Goal: Task Accomplishment & Management: Complete application form

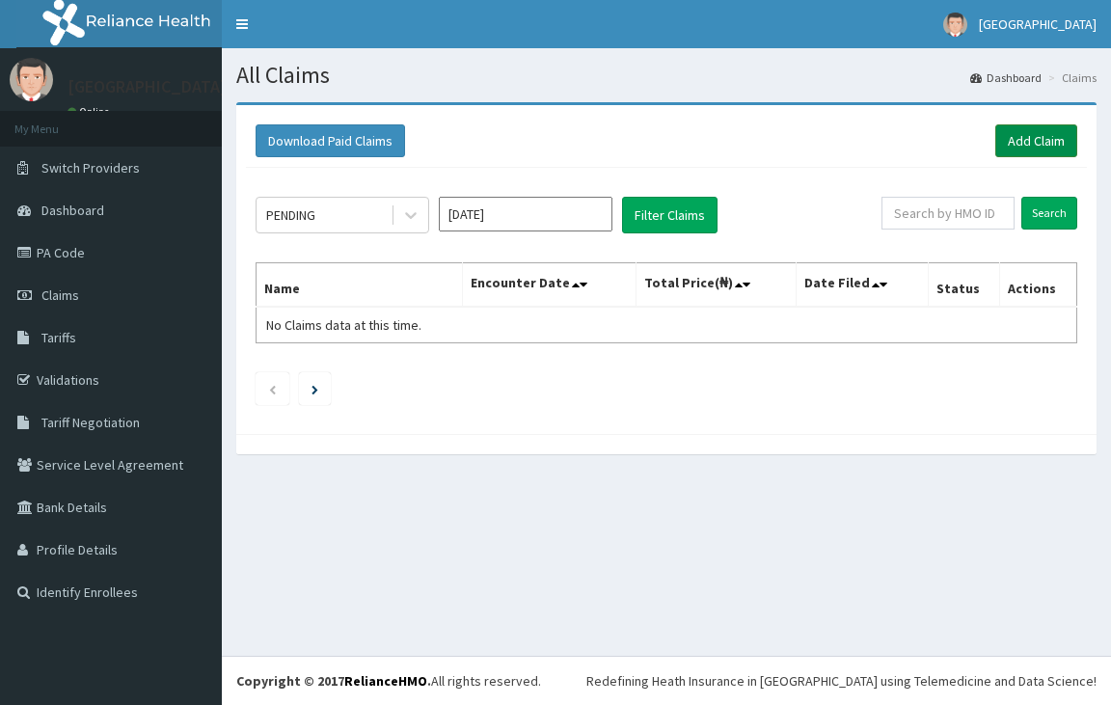
click at [1034, 137] on link "Add Claim" at bounding box center [1037, 140] width 82 height 33
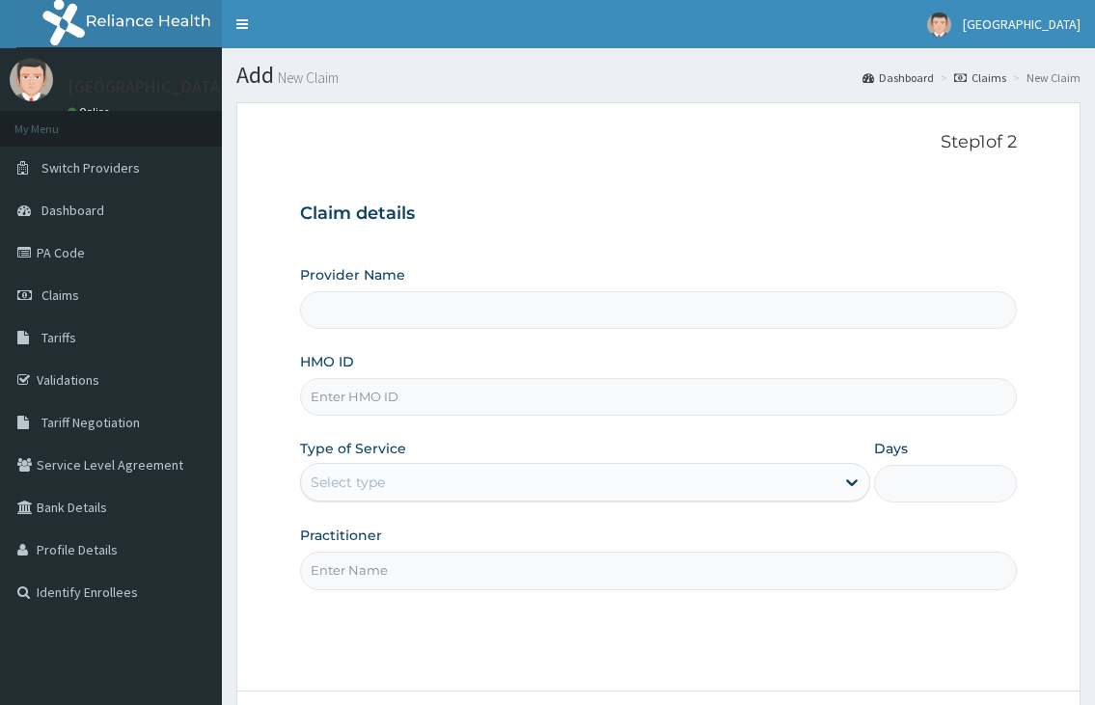
click at [501, 408] on input "HMO ID" at bounding box center [658, 397] width 716 height 38
type input "[GEOGRAPHIC_DATA]"
type input "dpm/10141/a"
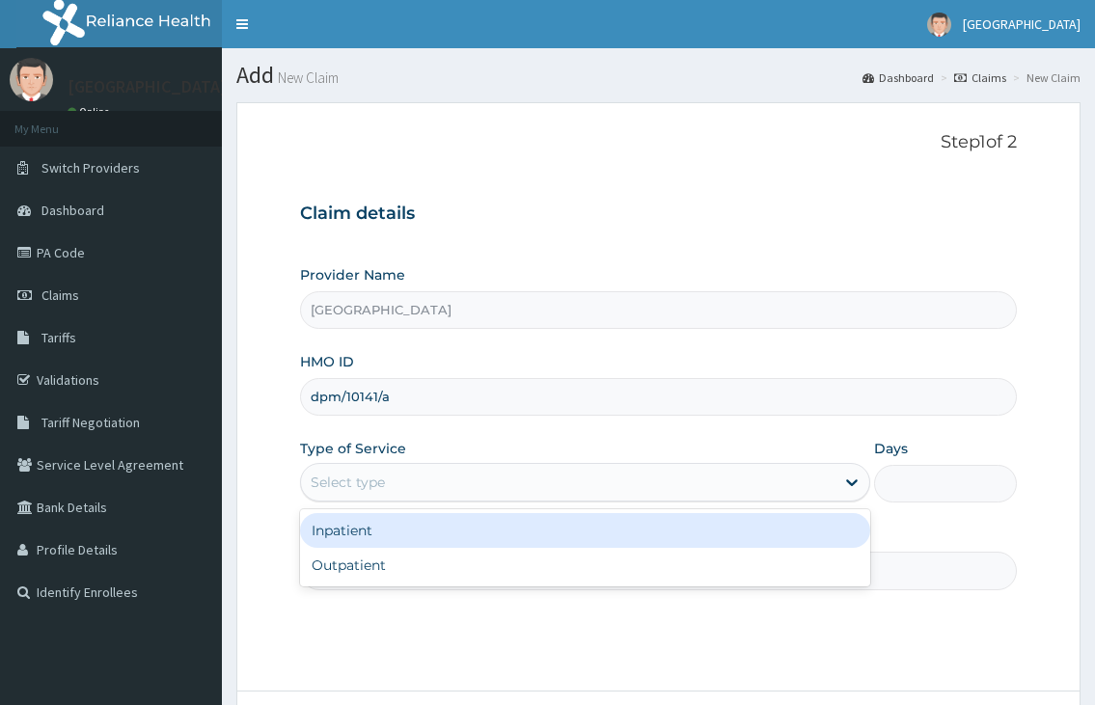
click at [400, 479] on div "Select type" at bounding box center [567, 482] width 533 height 31
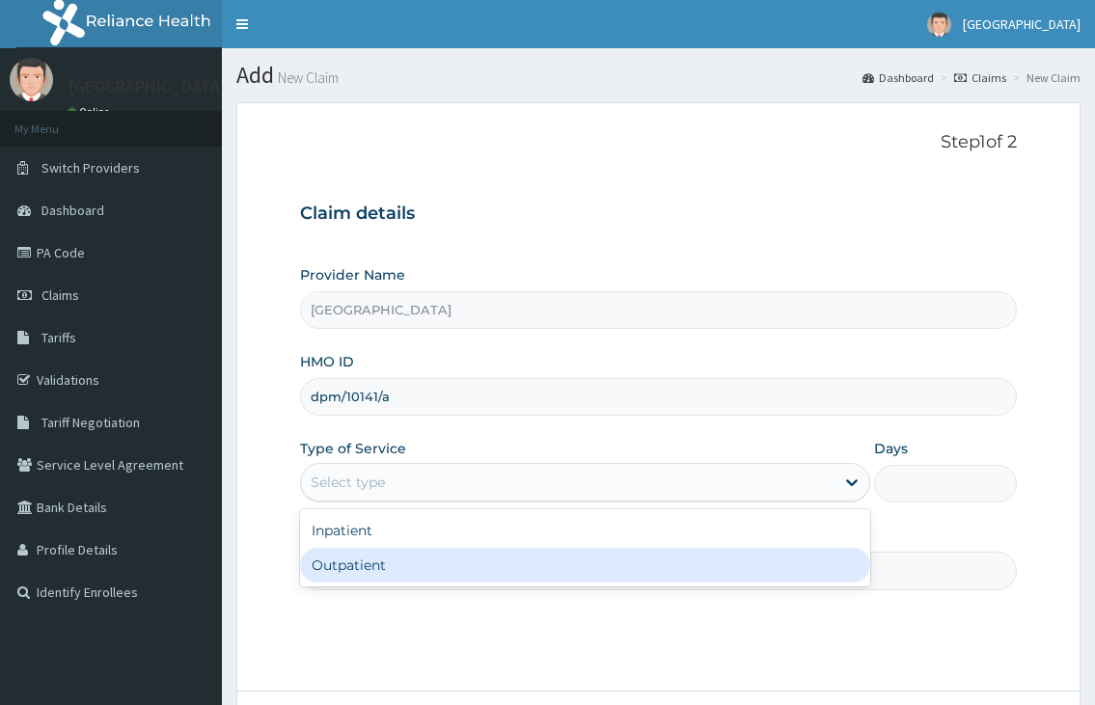
click at [362, 574] on div "Outpatient" at bounding box center [584, 565] width 569 height 35
type input "1"
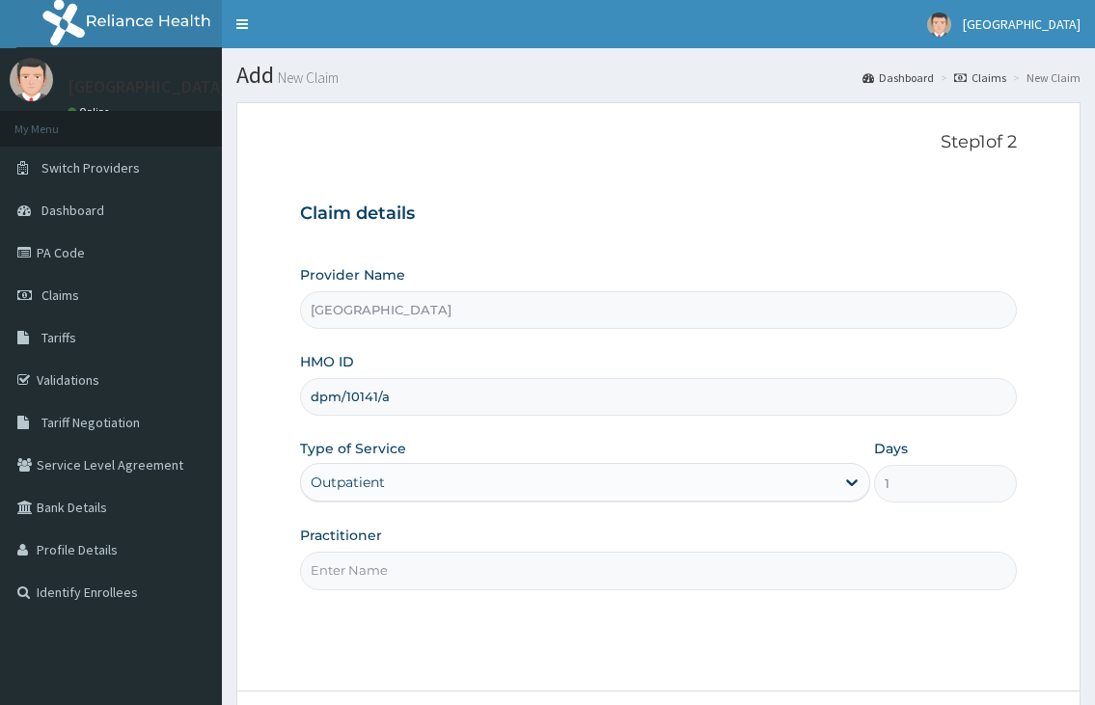
click at [362, 572] on input "Practitioner" at bounding box center [658, 571] width 716 height 38
type input "[PERSON_NAME][GEOGRAPHIC_DATA]"
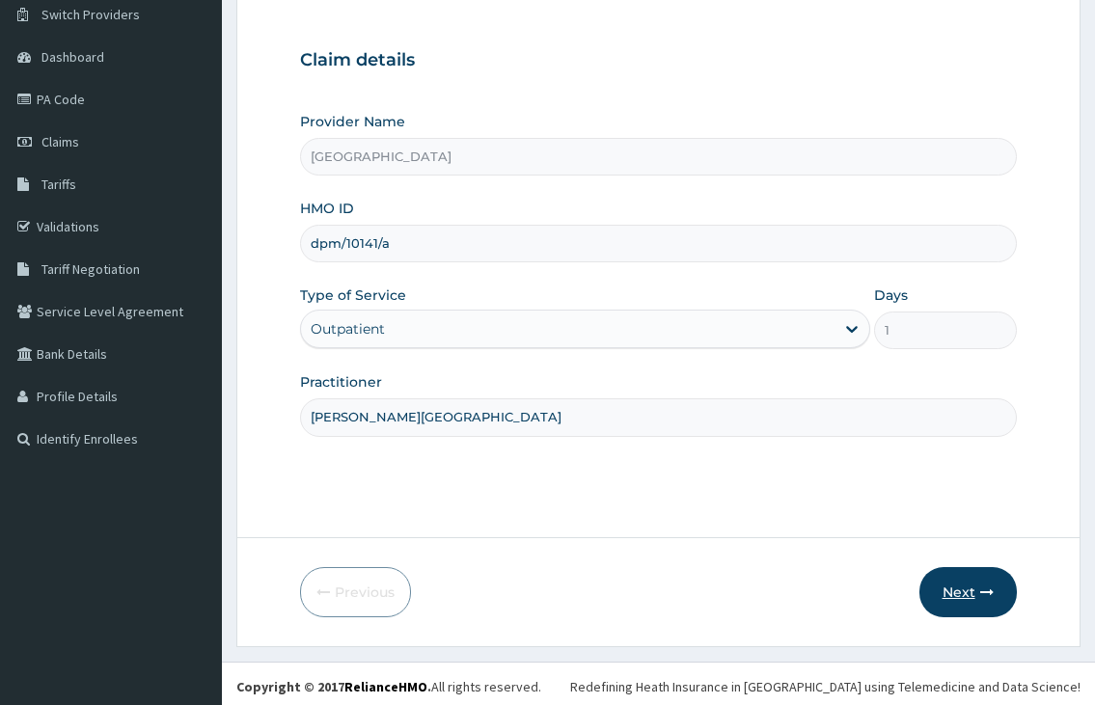
scroll to position [159, 0]
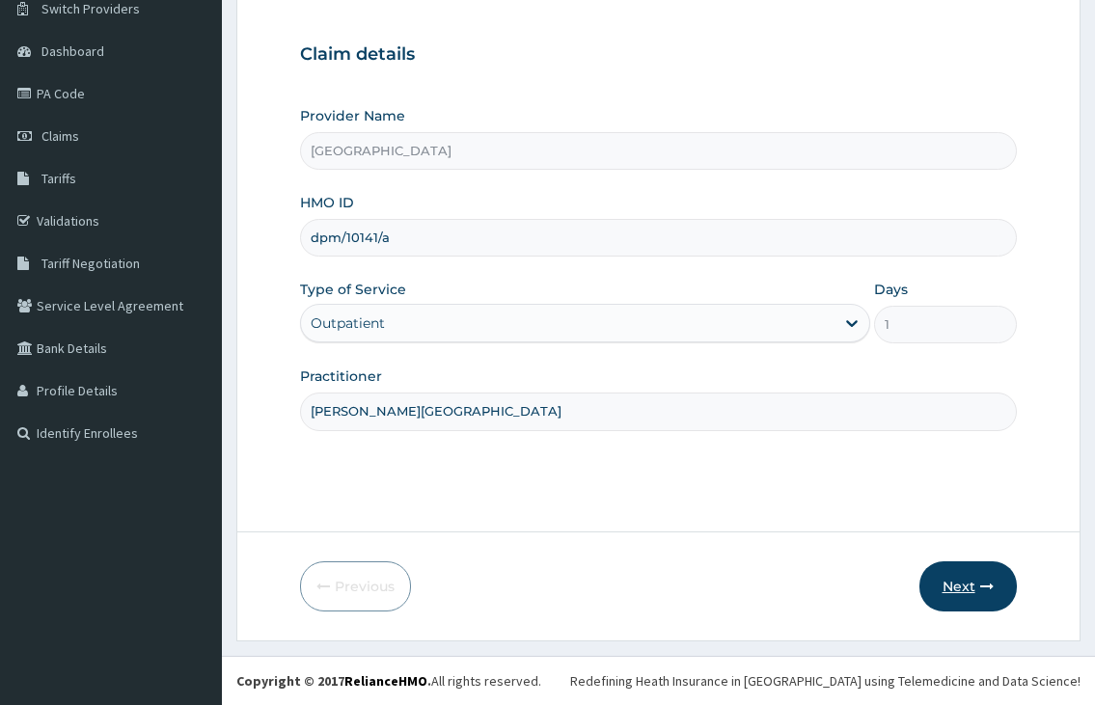
click at [946, 583] on button "Next" at bounding box center [967, 587] width 97 height 50
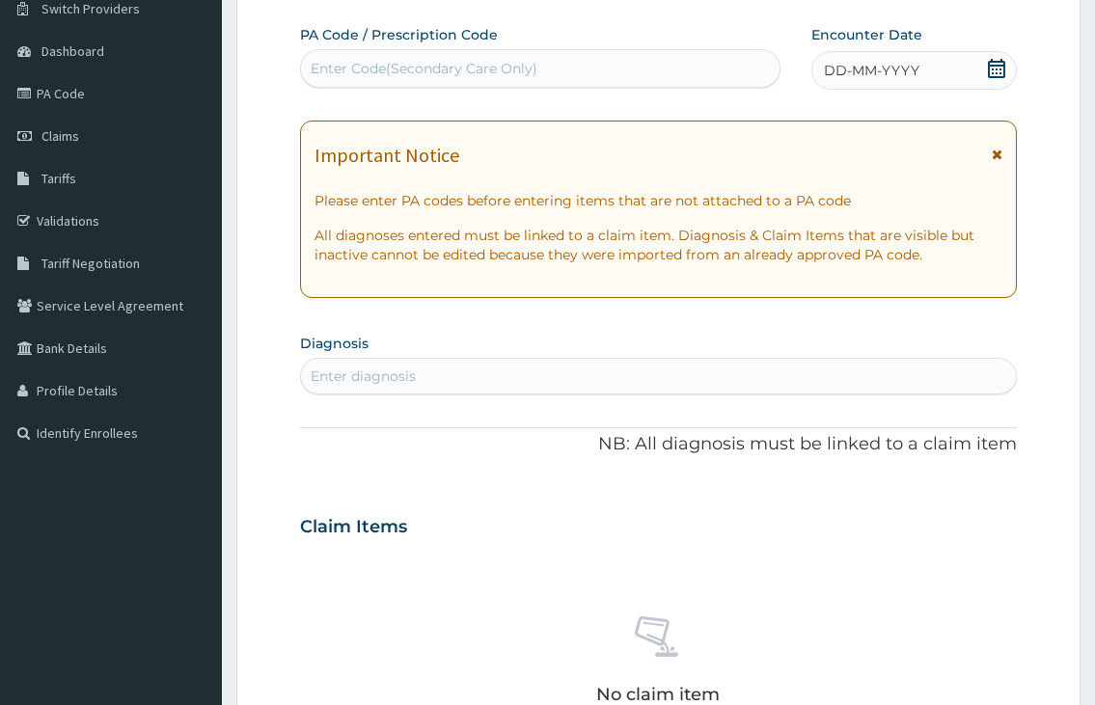
click at [1001, 66] on icon at bounding box center [996, 68] width 17 height 19
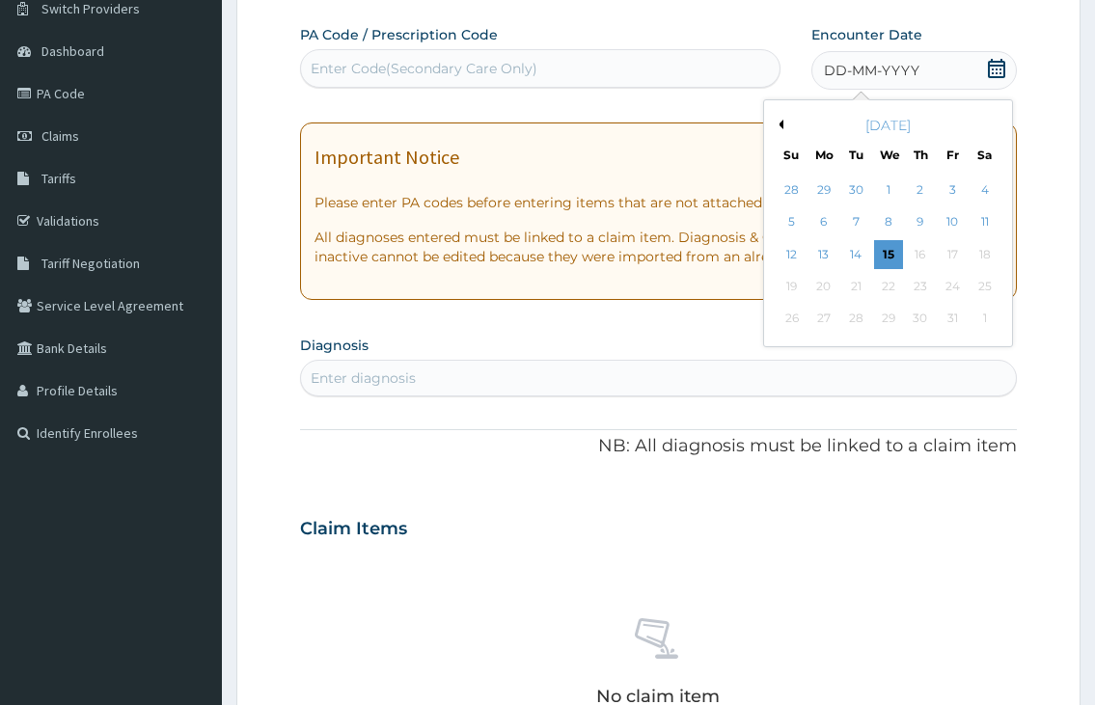
click at [783, 131] on div "[DATE]" at bounding box center [888, 125] width 233 height 19
click at [781, 123] on button "Previous Month" at bounding box center [779, 125] width 10 height 10
click at [818, 315] on div "29" at bounding box center [823, 319] width 29 height 29
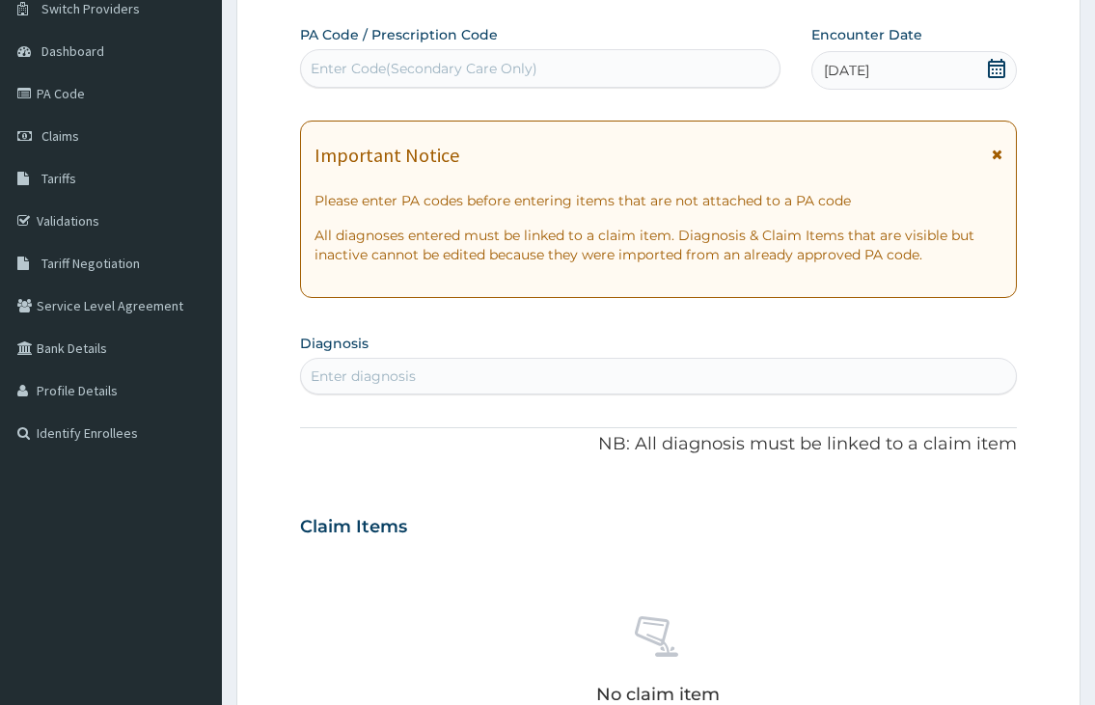
click at [539, 381] on div "Enter diagnosis" at bounding box center [658, 376] width 714 height 31
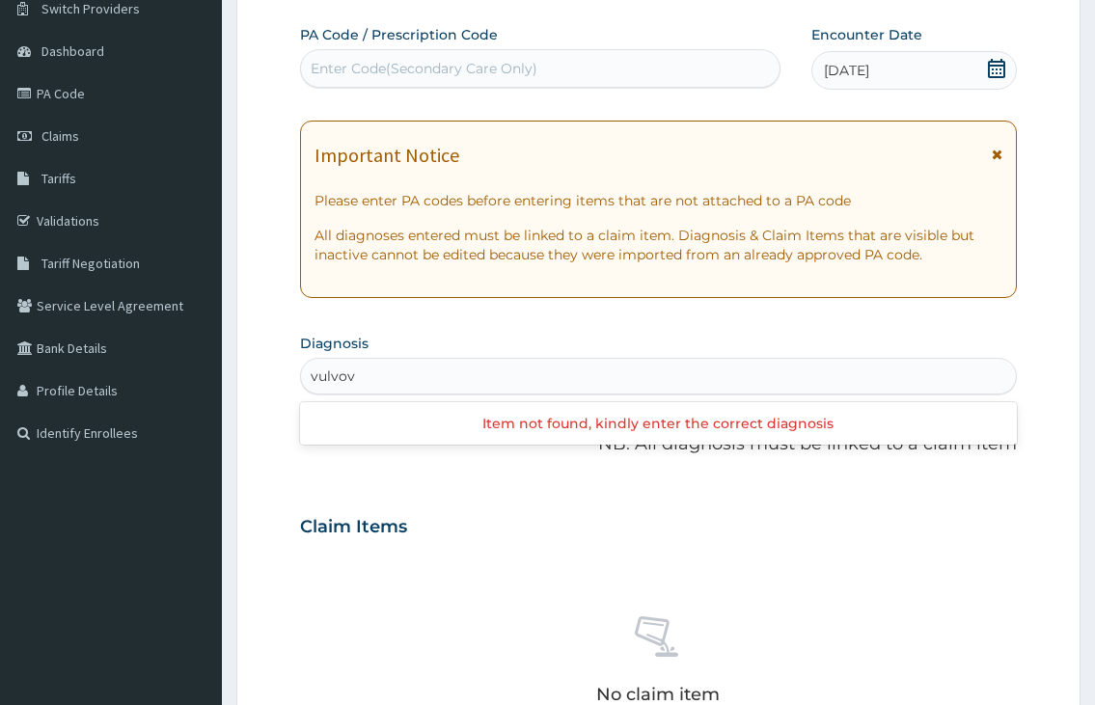
type input "vulvo"
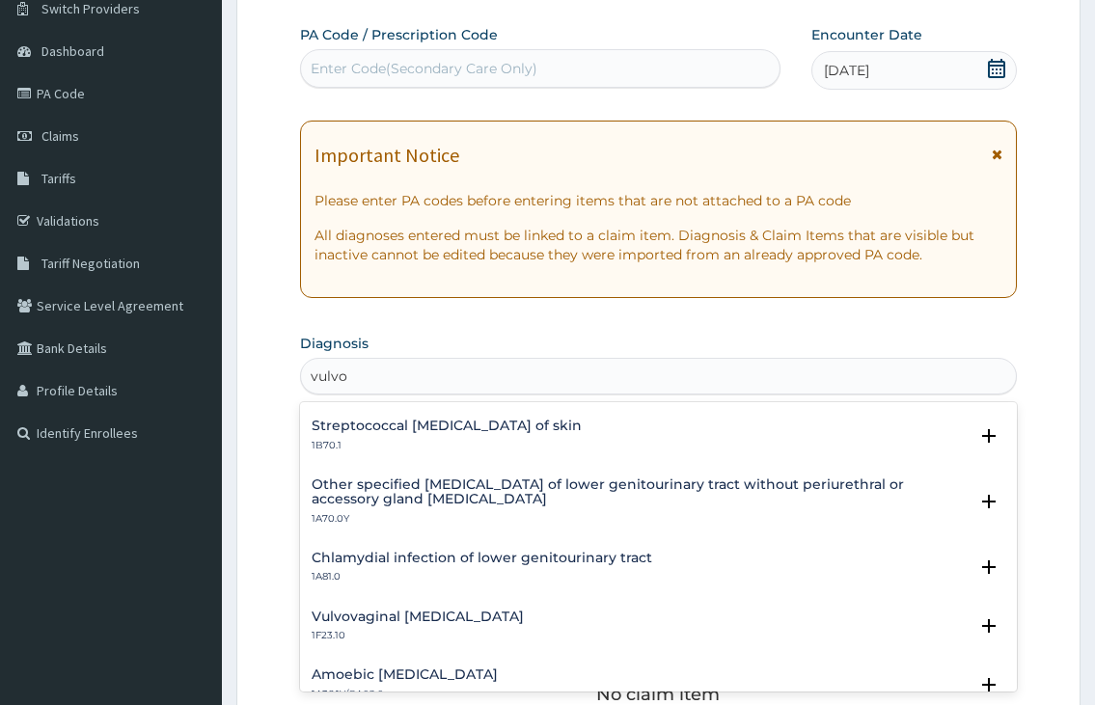
scroll to position [386, 0]
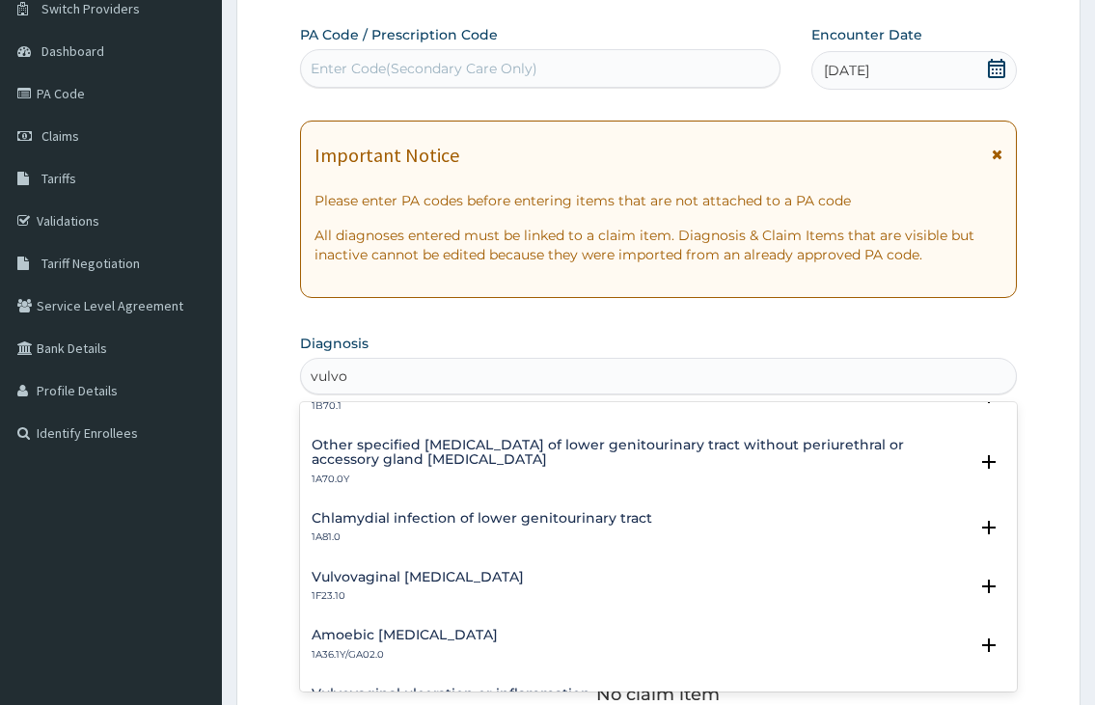
click at [448, 583] on h4 "Vulvovaginal [MEDICAL_DATA]" at bounding box center [418, 577] width 212 height 14
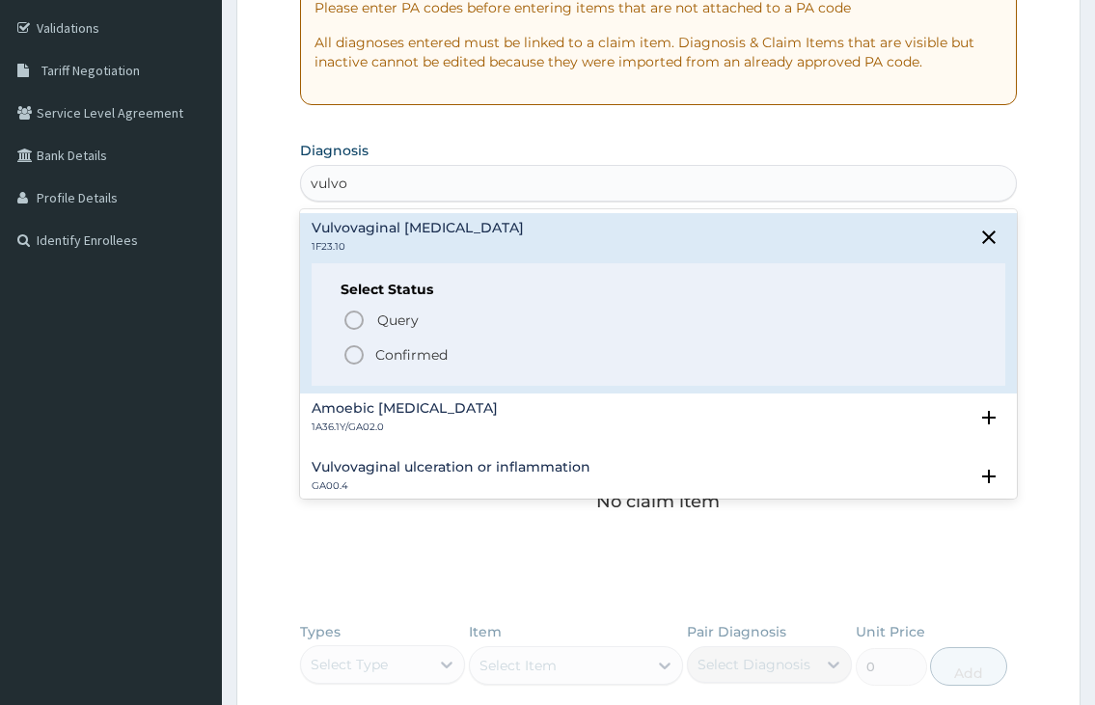
scroll to position [579, 0]
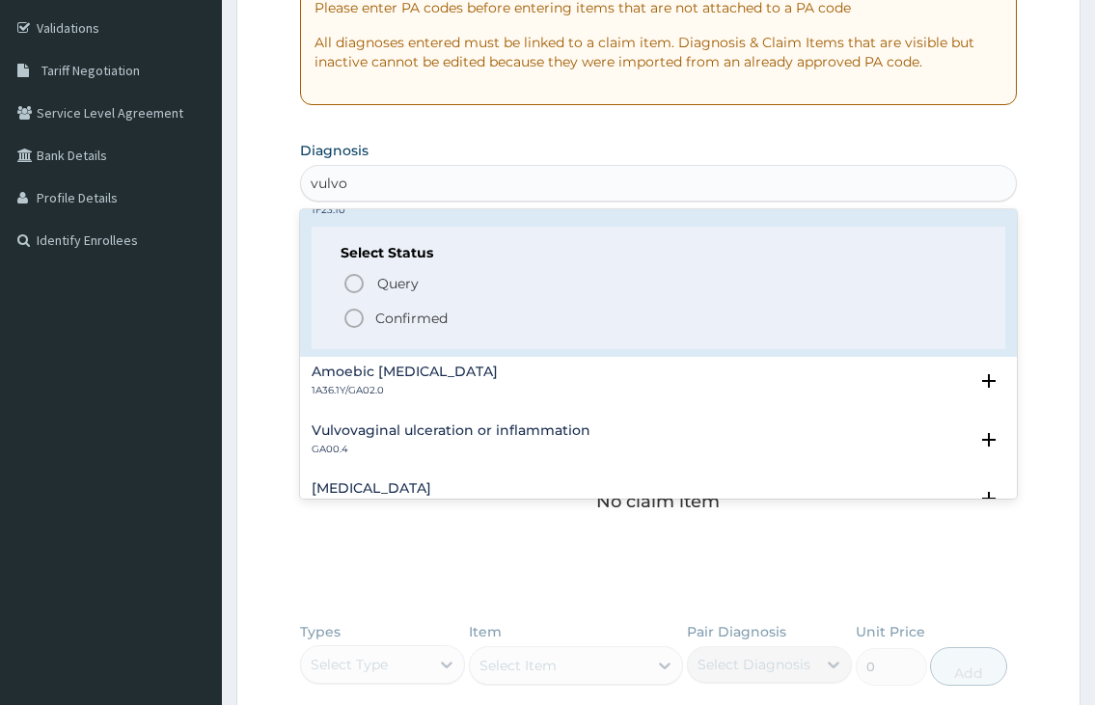
click at [359, 322] on icon "status option filled" at bounding box center [354, 318] width 23 height 23
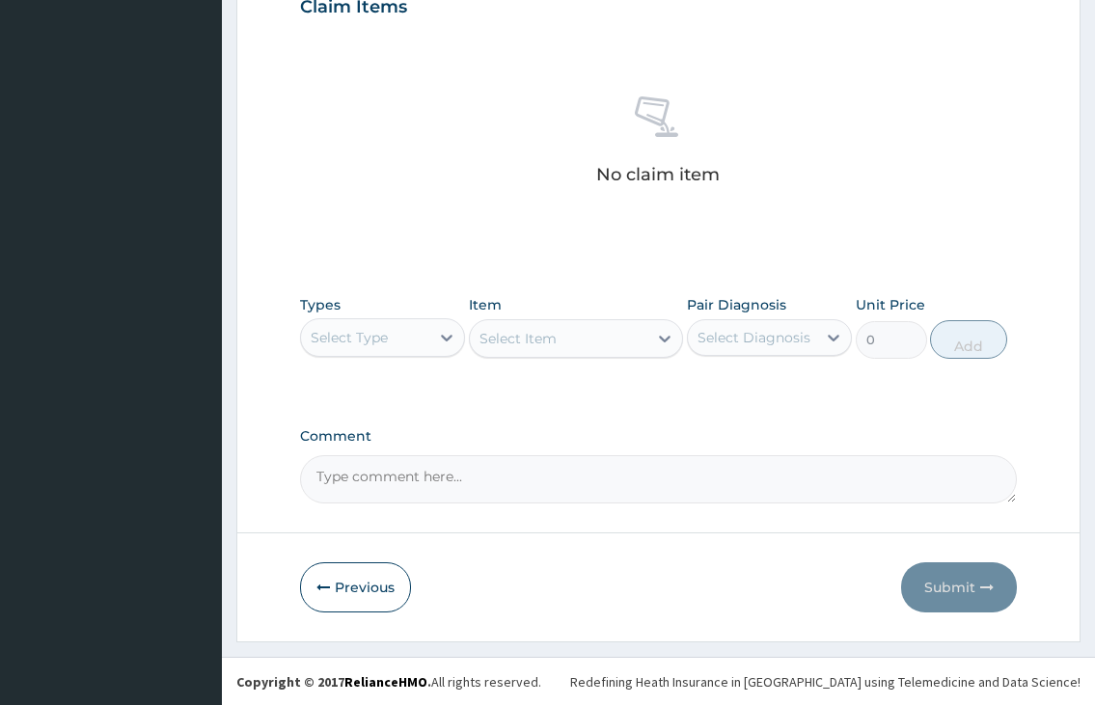
scroll to position [686, 0]
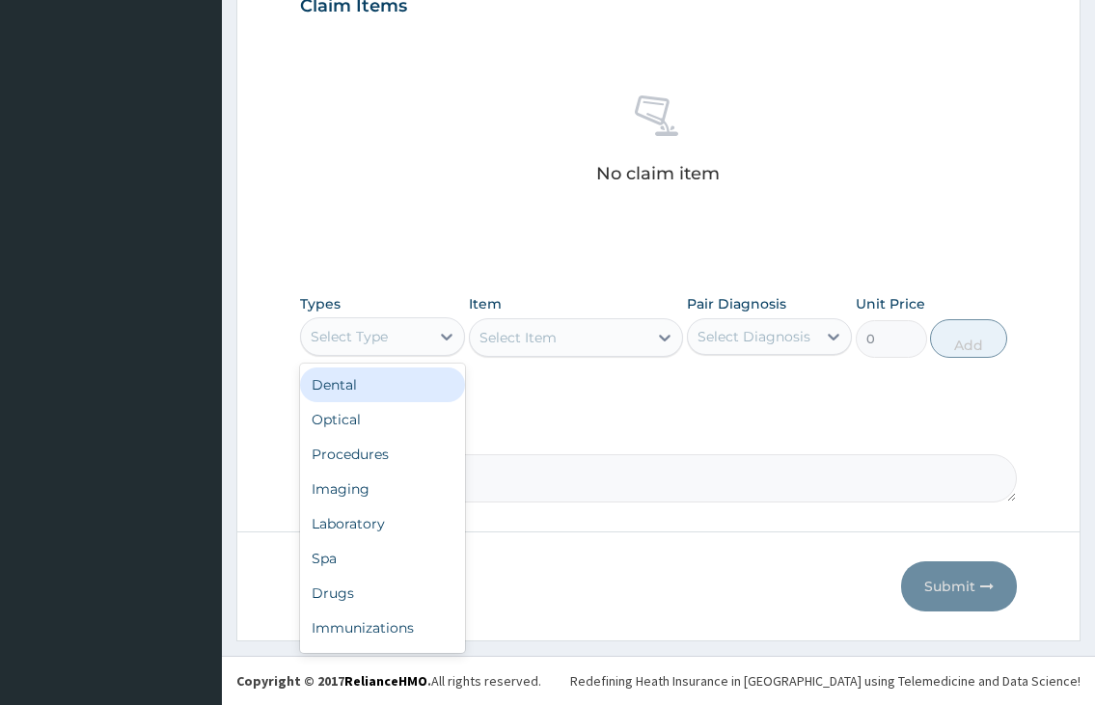
click at [413, 331] on div "Select Type" at bounding box center [365, 336] width 128 height 31
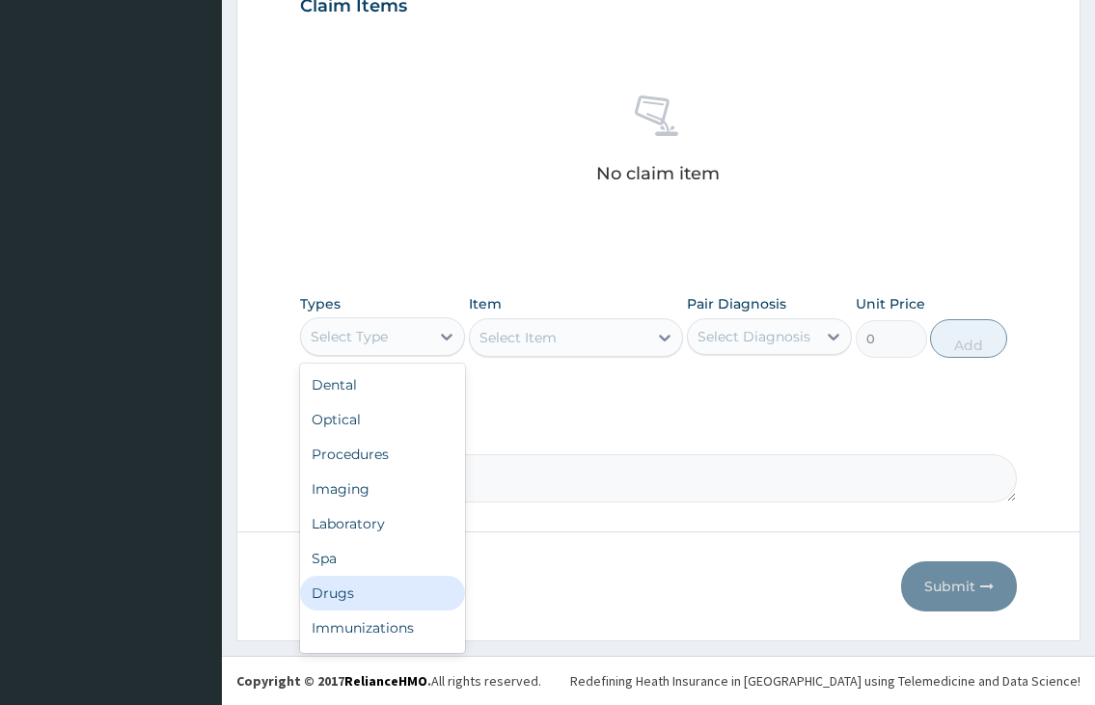
click at [344, 589] on div "Drugs" at bounding box center [382, 593] width 165 height 35
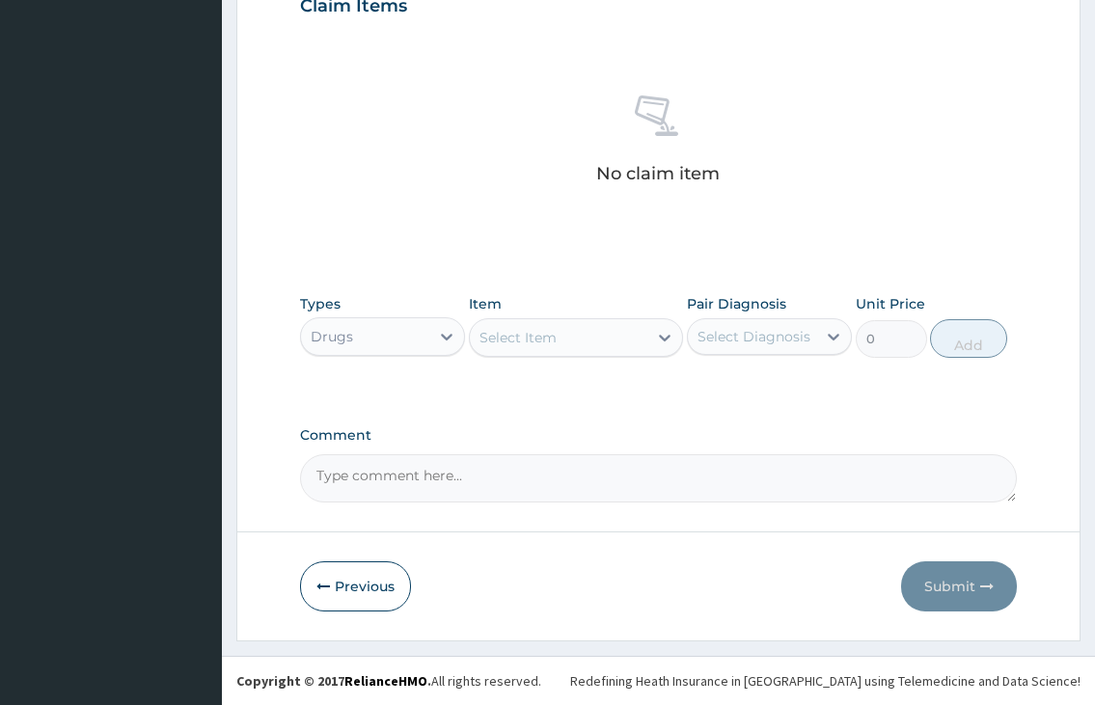
click at [534, 349] on div "Select Item" at bounding box center [559, 337] width 178 height 31
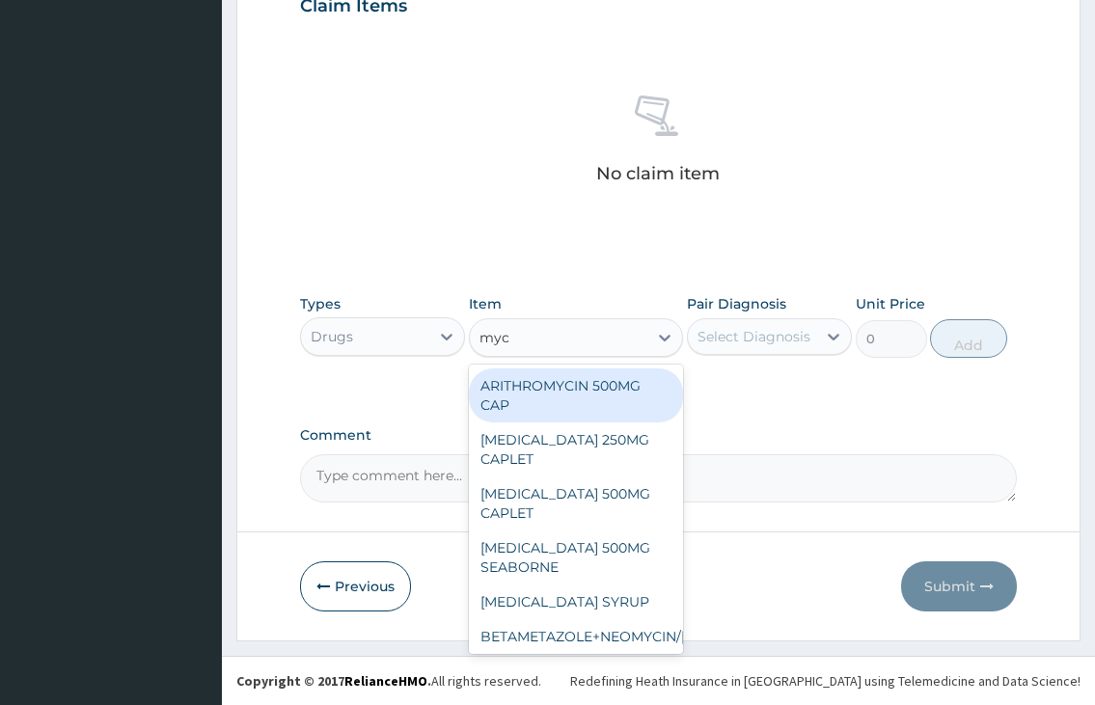
type input "myco"
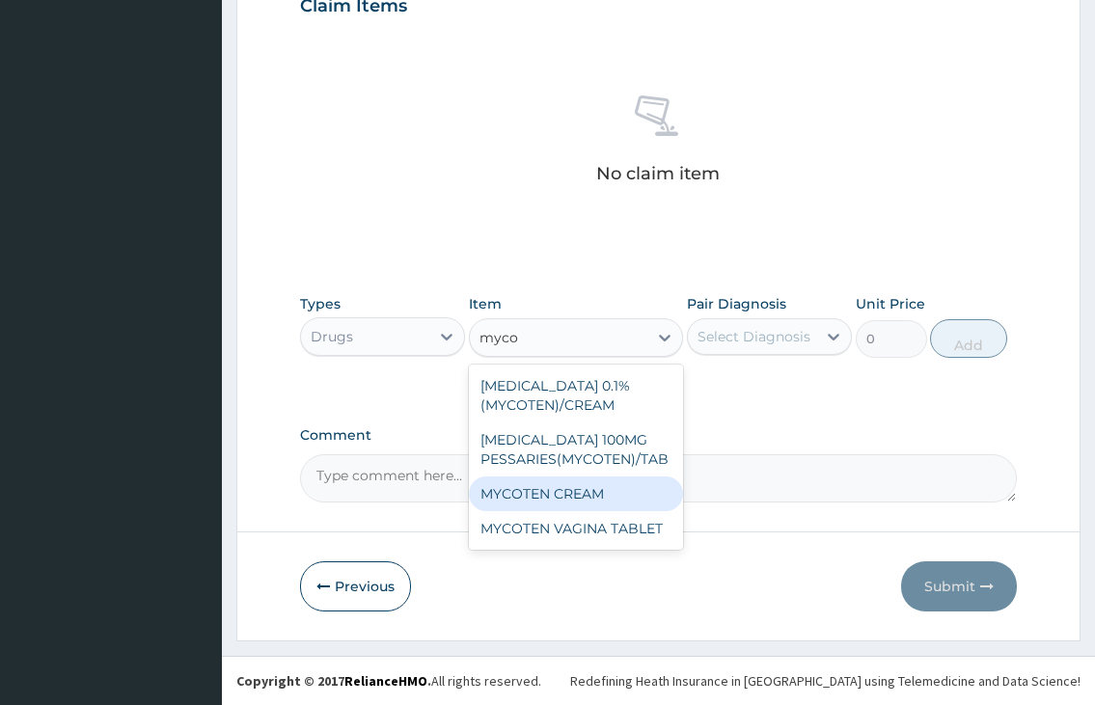
click at [583, 511] on div "MYCOTEN CREAM" at bounding box center [576, 494] width 215 height 35
type input "600"
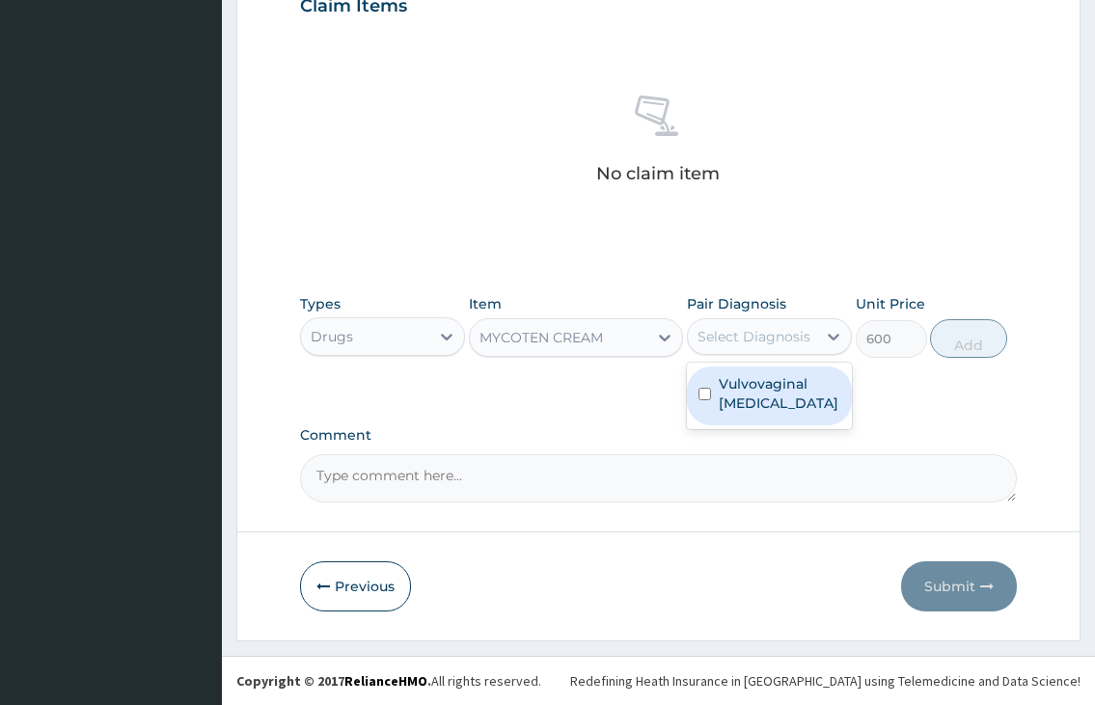
click at [766, 345] on div "Select Diagnosis" at bounding box center [754, 336] width 113 height 19
click at [768, 398] on label "Vulvovaginal [MEDICAL_DATA]" at bounding box center [780, 393] width 122 height 39
checkbox input "true"
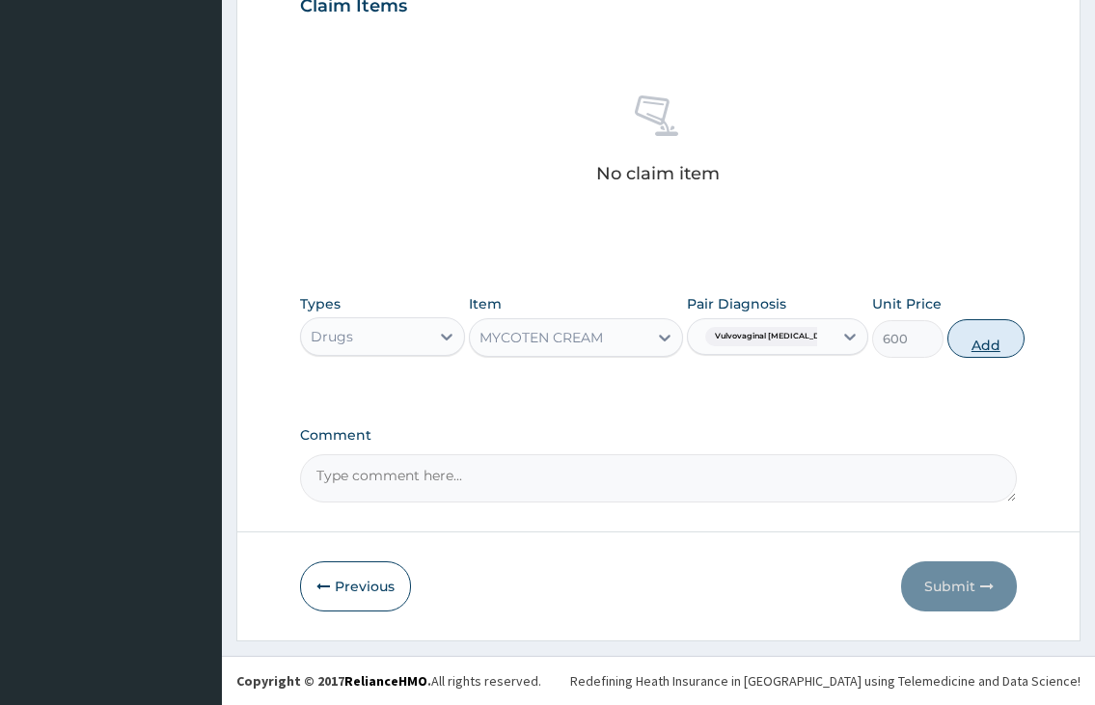
click at [963, 345] on button "Add" at bounding box center [985, 338] width 77 height 39
type input "0"
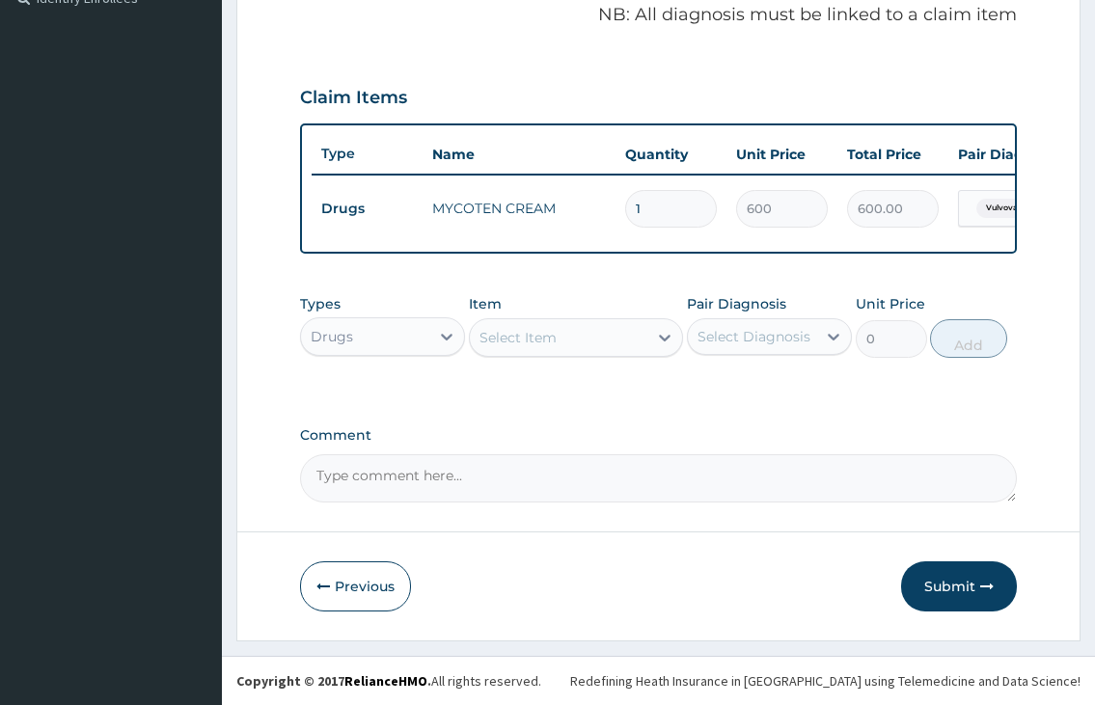
scroll to position [611, 0]
click at [534, 338] on div "Select Item" at bounding box center [518, 337] width 77 height 19
type input "doxy"
drag, startPoint x: 540, startPoint y: 386, endPoint x: 648, endPoint y: 386, distance: 108.1
click at [547, 386] on div "DOXYCYLINE 100MG/CAP" at bounding box center [576, 386] width 215 height 35
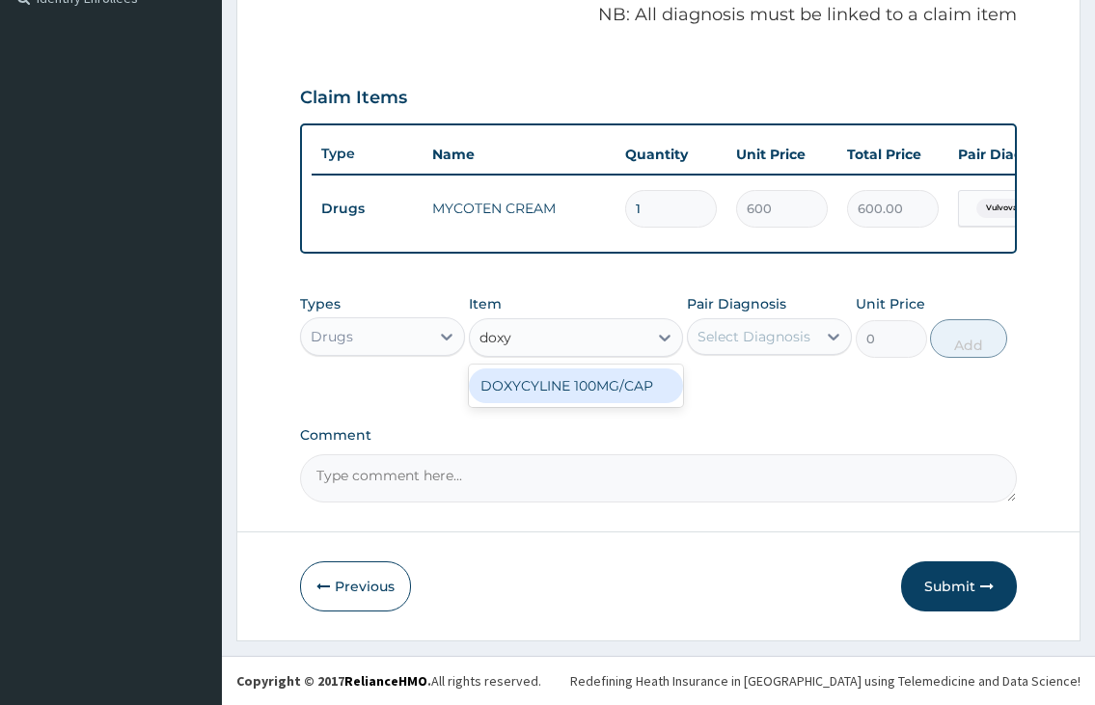
type input "60"
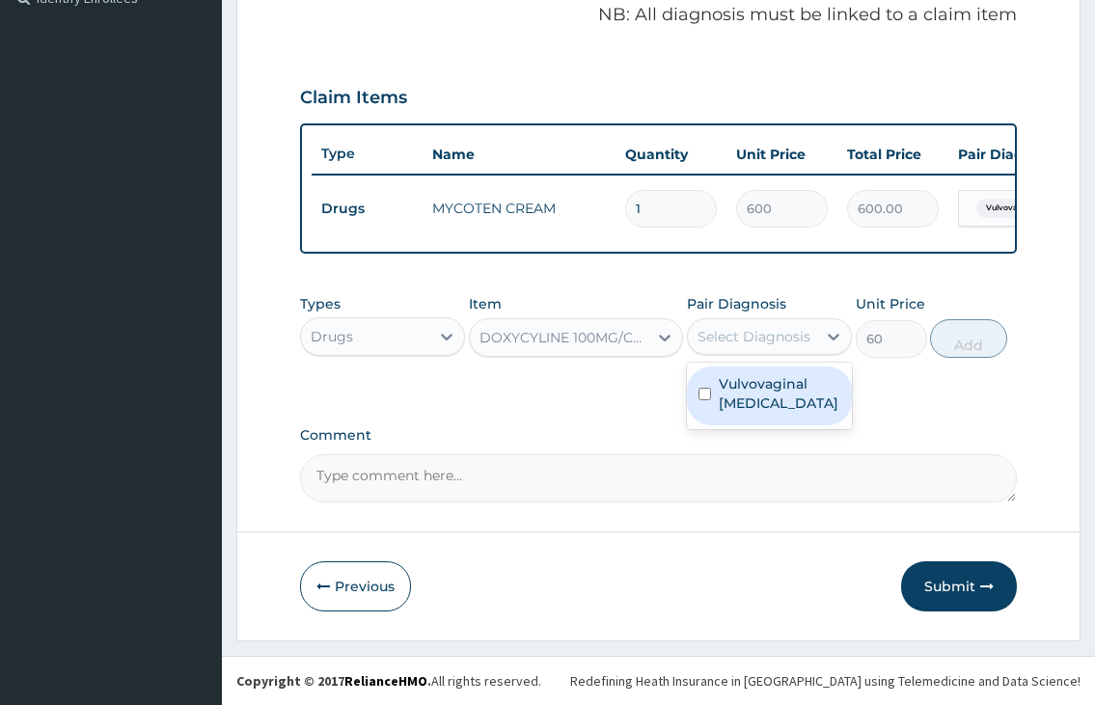
click at [731, 340] on div "Select Diagnosis" at bounding box center [754, 336] width 113 height 19
click at [742, 393] on label "Vulvovaginal [MEDICAL_DATA]" at bounding box center [780, 393] width 122 height 39
checkbox input "true"
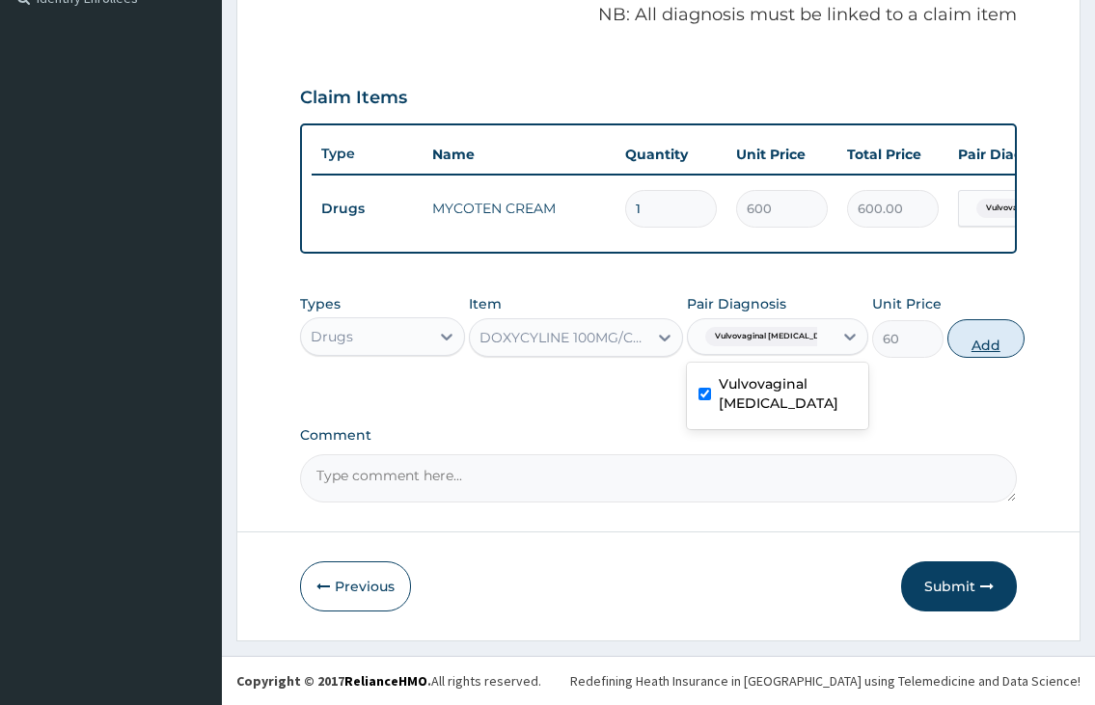
click at [984, 348] on button "Add" at bounding box center [985, 338] width 77 height 39
type input "0"
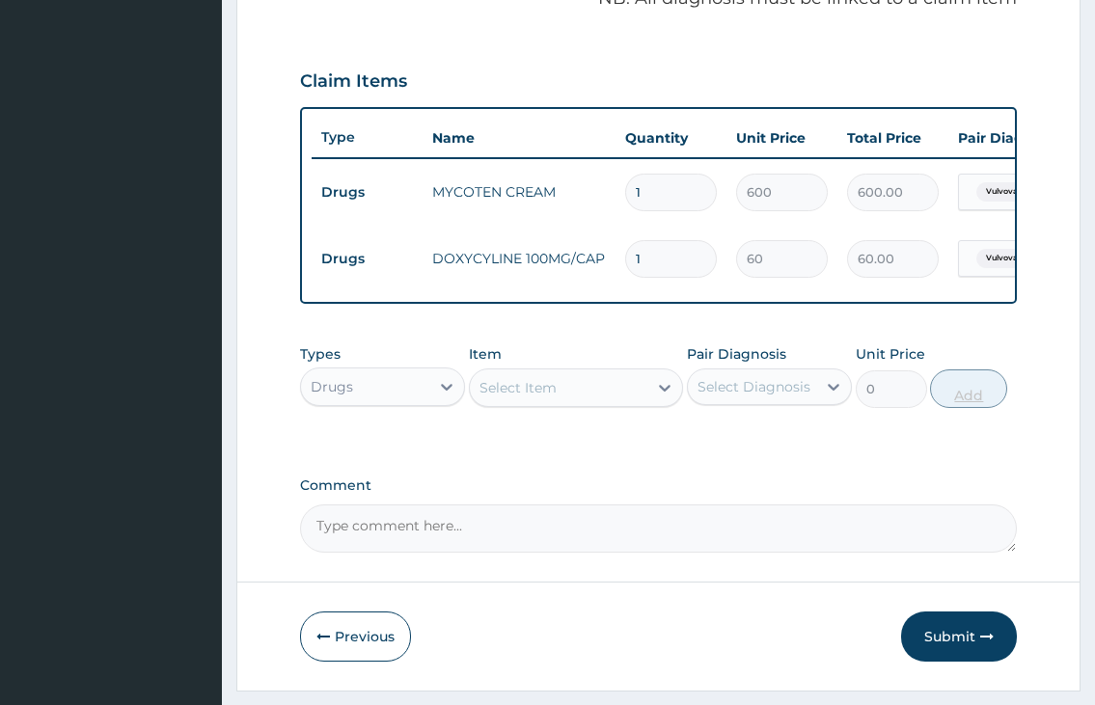
type input "10"
type input "600.00"
type input "10"
click at [614, 403] on div "Select Item" at bounding box center [559, 387] width 178 height 31
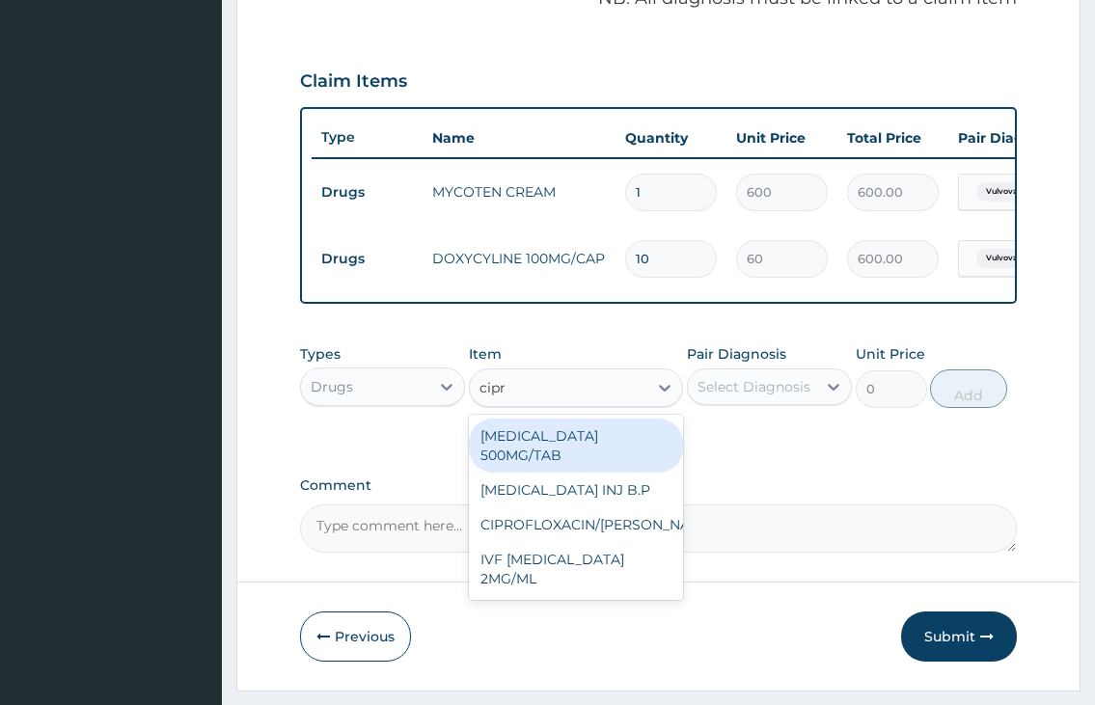
type input "[MEDICAL_DATA]"
click at [567, 452] on div "[MEDICAL_DATA] 500MG/TAB" at bounding box center [576, 446] width 215 height 54
type input "100"
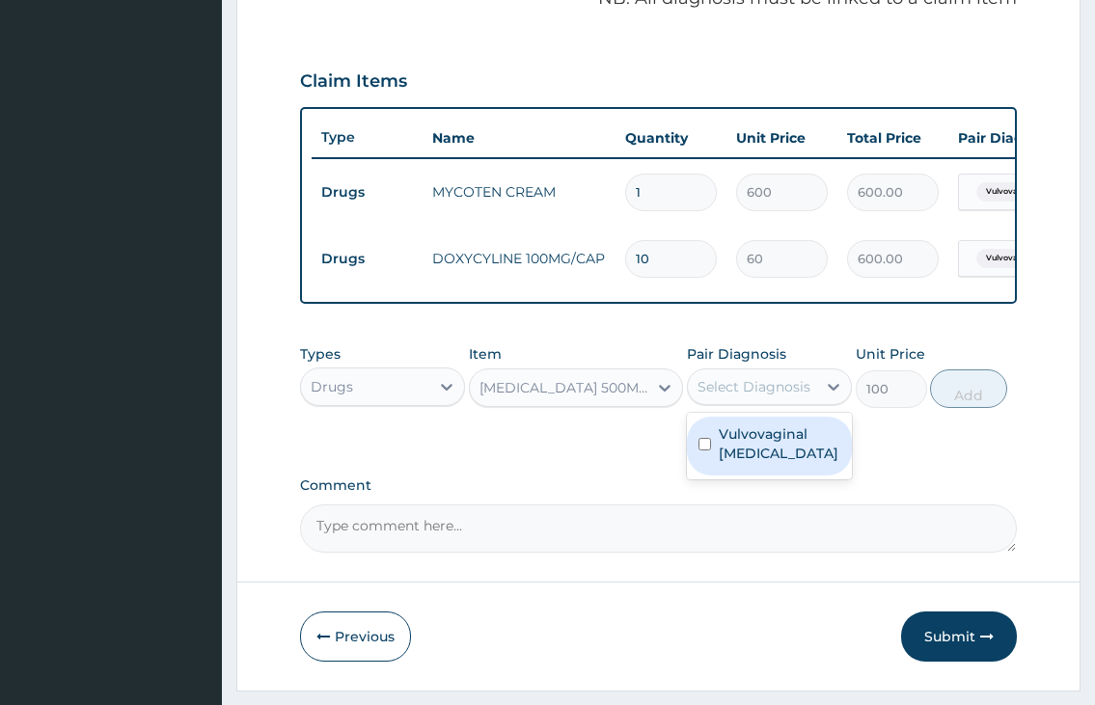
click at [774, 402] on div "Select Diagnosis" at bounding box center [752, 386] width 128 height 31
click at [774, 463] on label "Vulvovaginal [MEDICAL_DATA]" at bounding box center [780, 444] width 122 height 39
checkbox input "true"
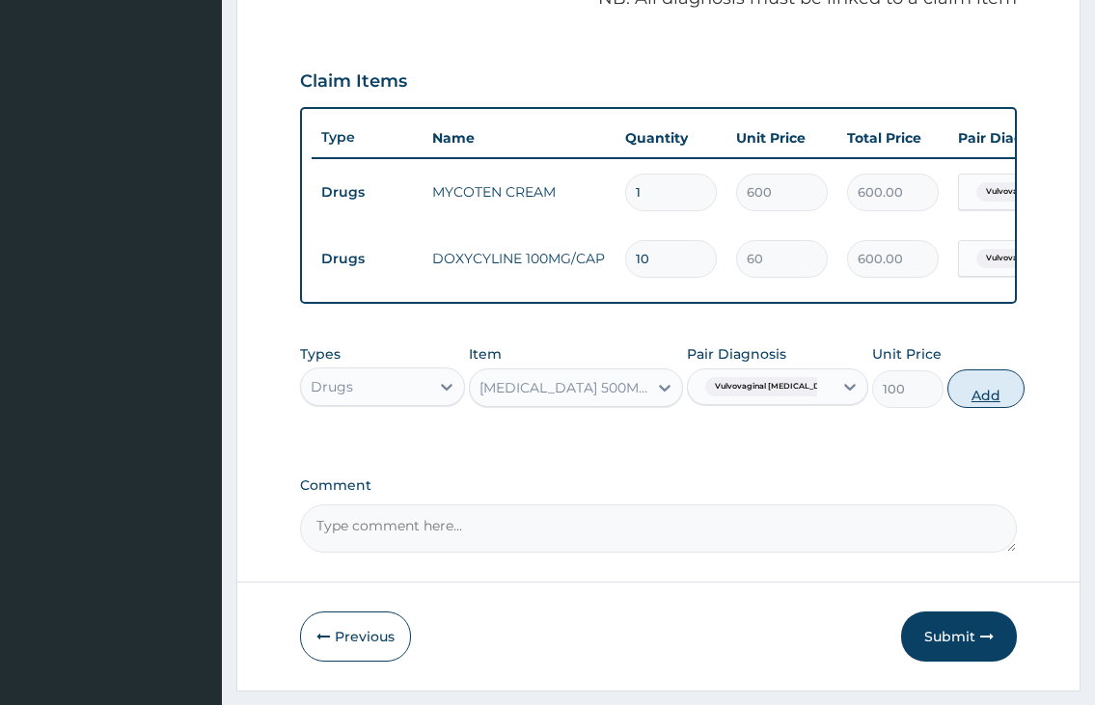
click at [954, 405] on button "Add" at bounding box center [985, 389] width 77 height 39
type input "0"
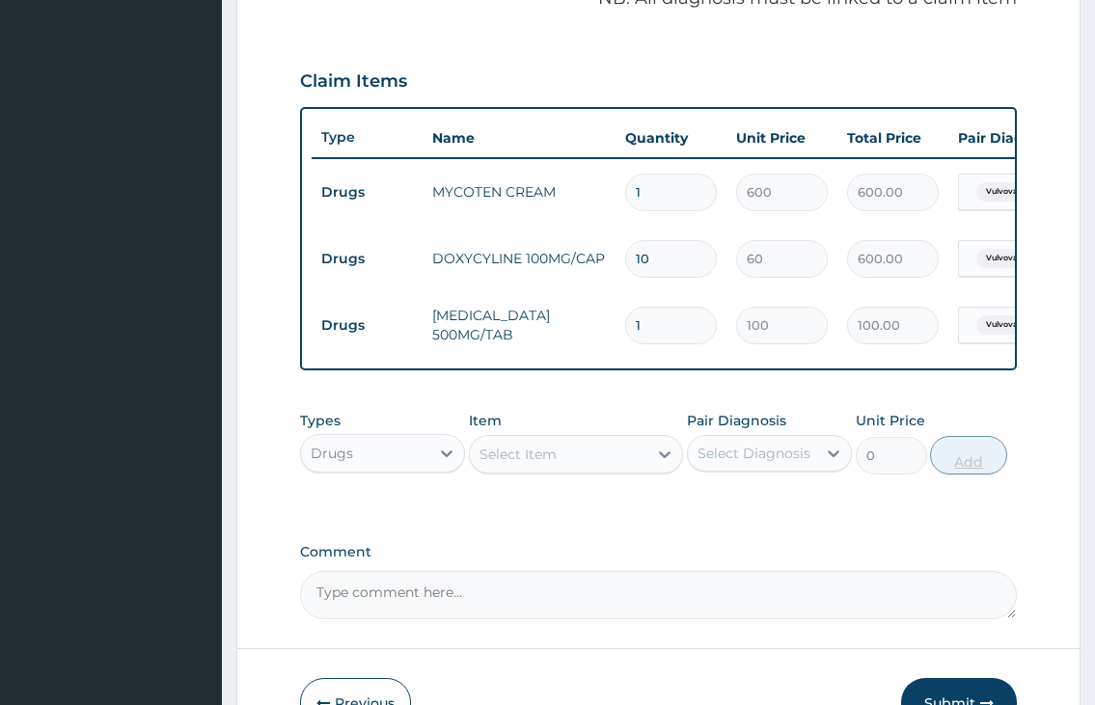
type input "10"
type input "1000.00"
type input "10"
click at [524, 460] on div "Select Item" at bounding box center [518, 454] width 77 height 19
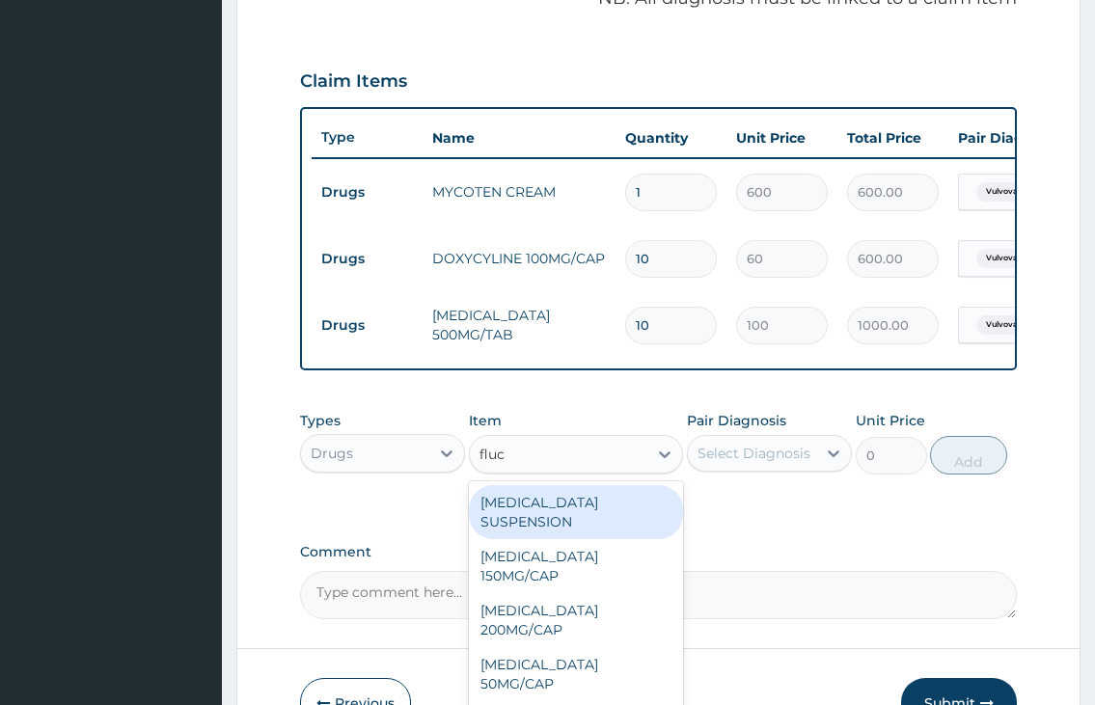
type input "fluco"
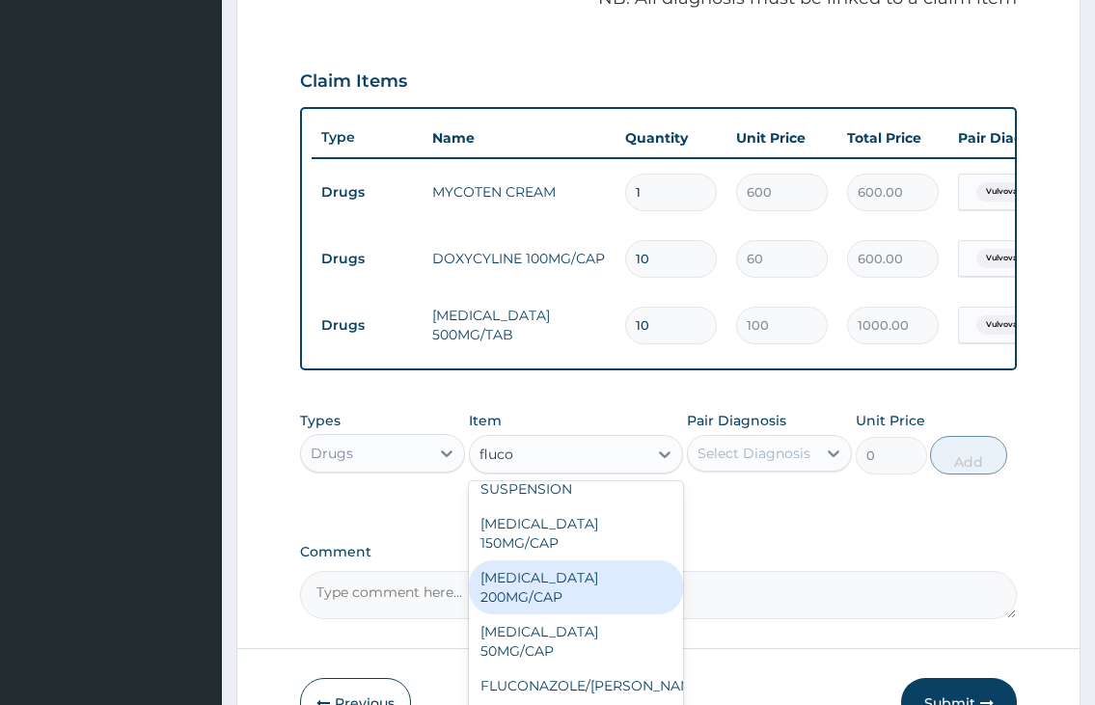
scroll to position [0, 0]
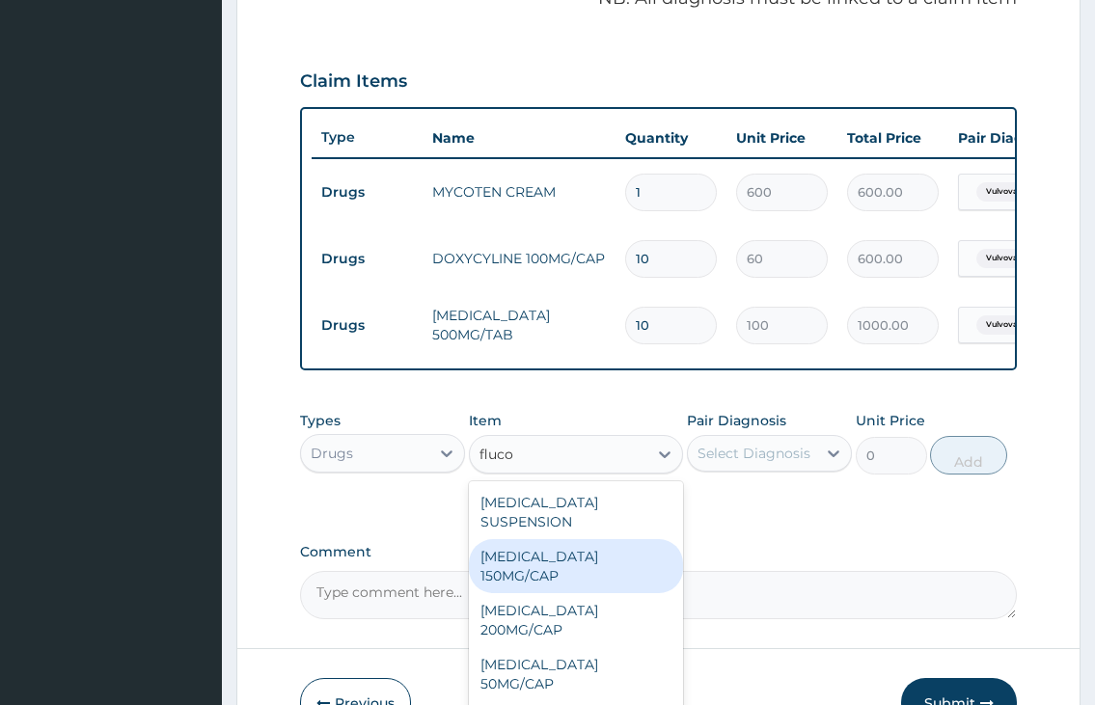
click at [594, 583] on div "[MEDICAL_DATA] 150MG/CAP" at bounding box center [576, 566] width 215 height 54
type input "100"
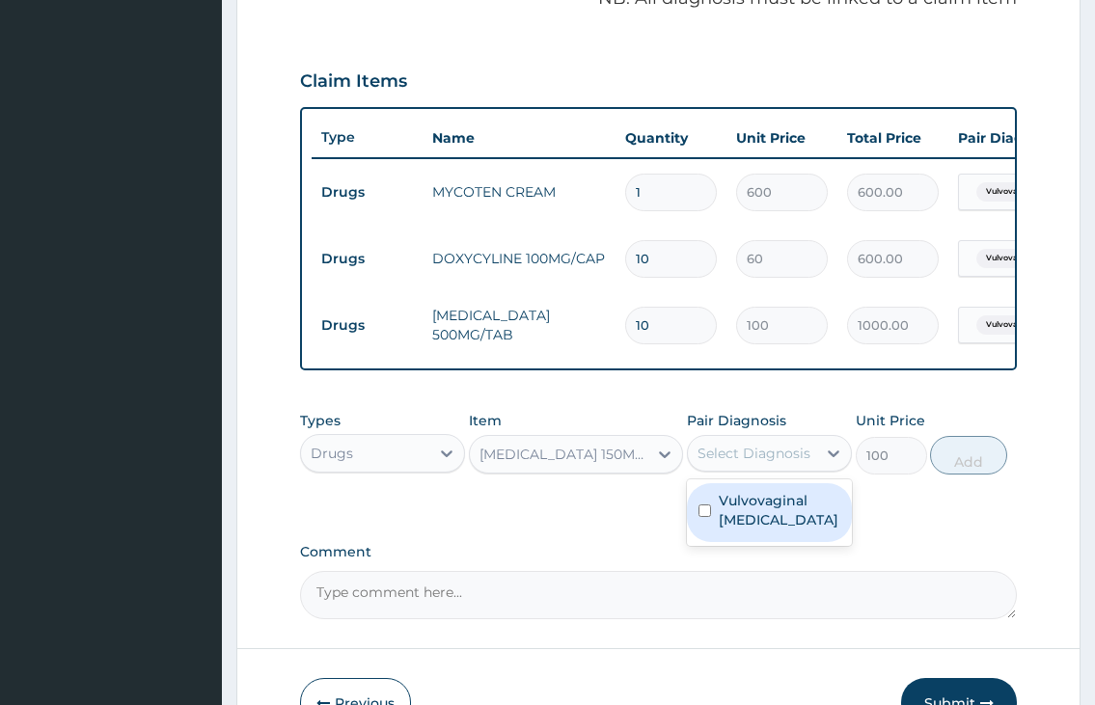
click at [763, 463] on div "Select Diagnosis" at bounding box center [754, 453] width 113 height 19
drag, startPoint x: 753, startPoint y: 531, endPoint x: 765, endPoint y: 538, distance: 14.7
click at [752, 530] on label "Vulvovaginal [MEDICAL_DATA]" at bounding box center [780, 510] width 122 height 39
checkbox input "true"
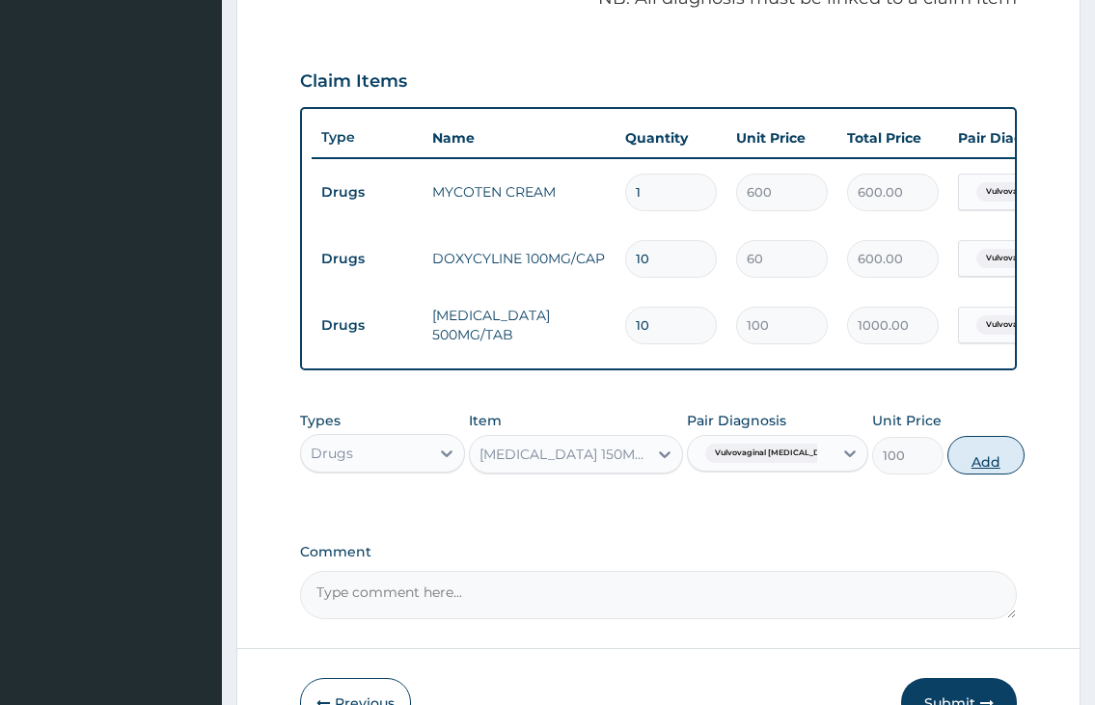
click at [974, 475] on button "Add" at bounding box center [985, 455] width 77 height 39
type input "0"
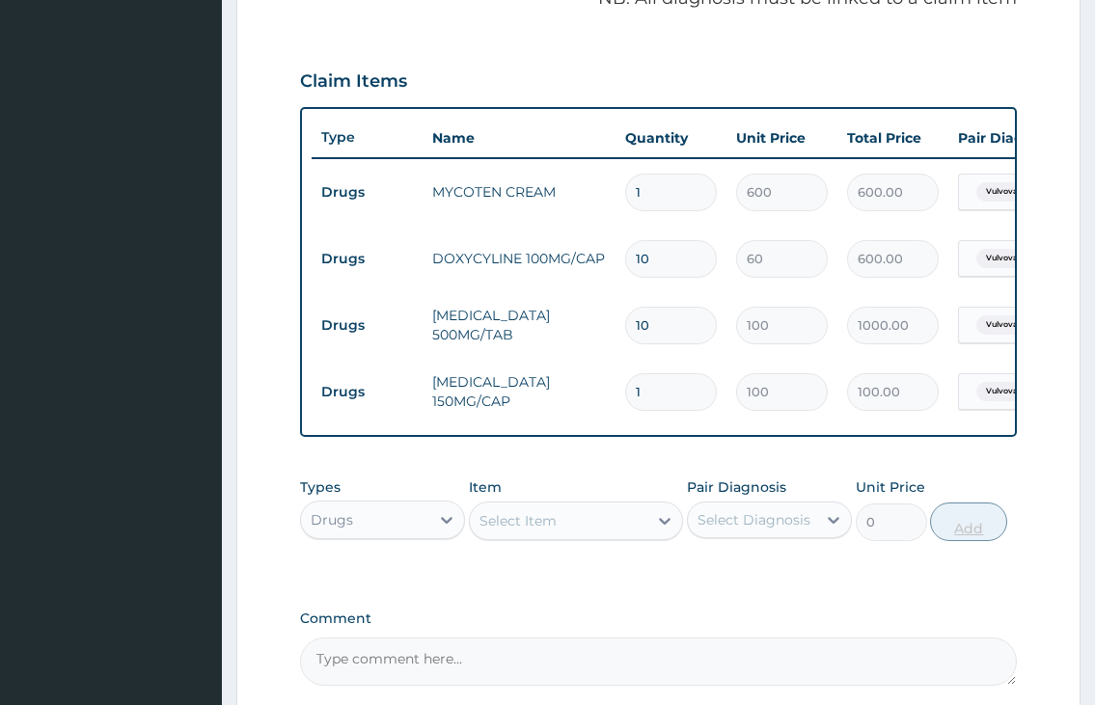
type input "0.00"
type input "5"
type input "500.00"
type input "5"
click at [510, 531] on div "Select Item" at bounding box center [518, 520] width 77 height 19
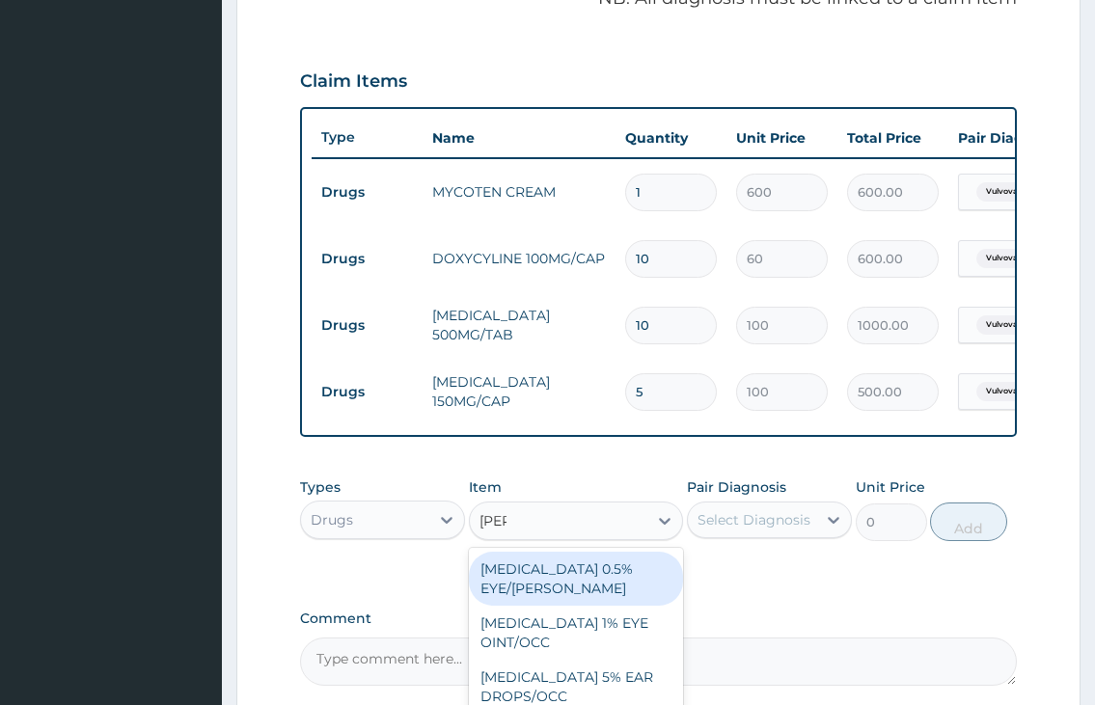
type input "lorat"
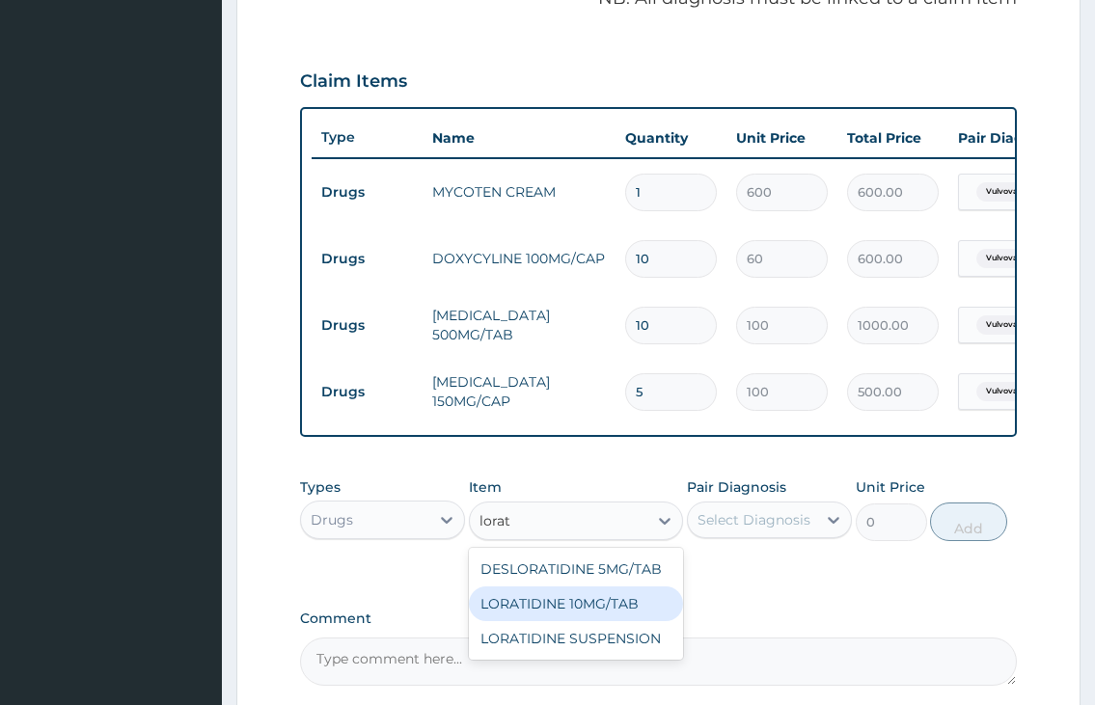
drag, startPoint x: 539, startPoint y: 635, endPoint x: 687, endPoint y: 549, distance: 170.8
click at [541, 621] on div "LORATIDINE 10MG/TAB" at bounding box center [576, 604] width 215 height 35
type input "60"
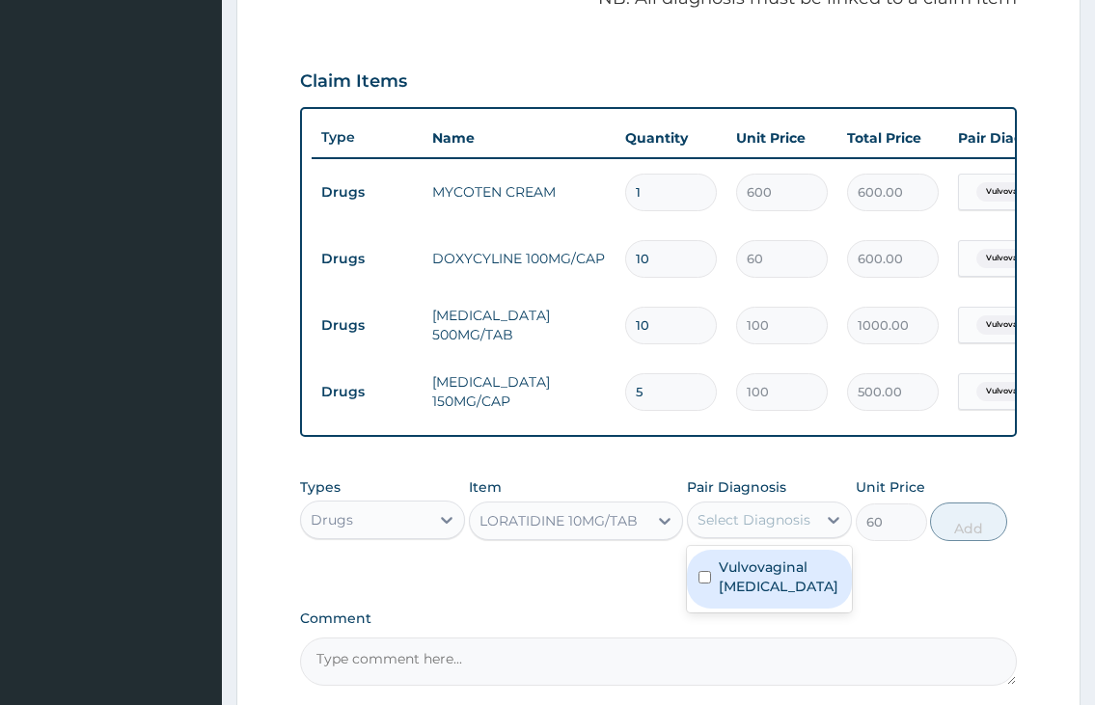
click at [714, 522] on div "Select Diagnosis" at bounding box center [752, 520] width 128 height 31
click at [730, 596] on label "Vulvovaginal [MEDICAL_DATA]" at bounding box center [780, 577] width 122 height 39
checkbox input "true"
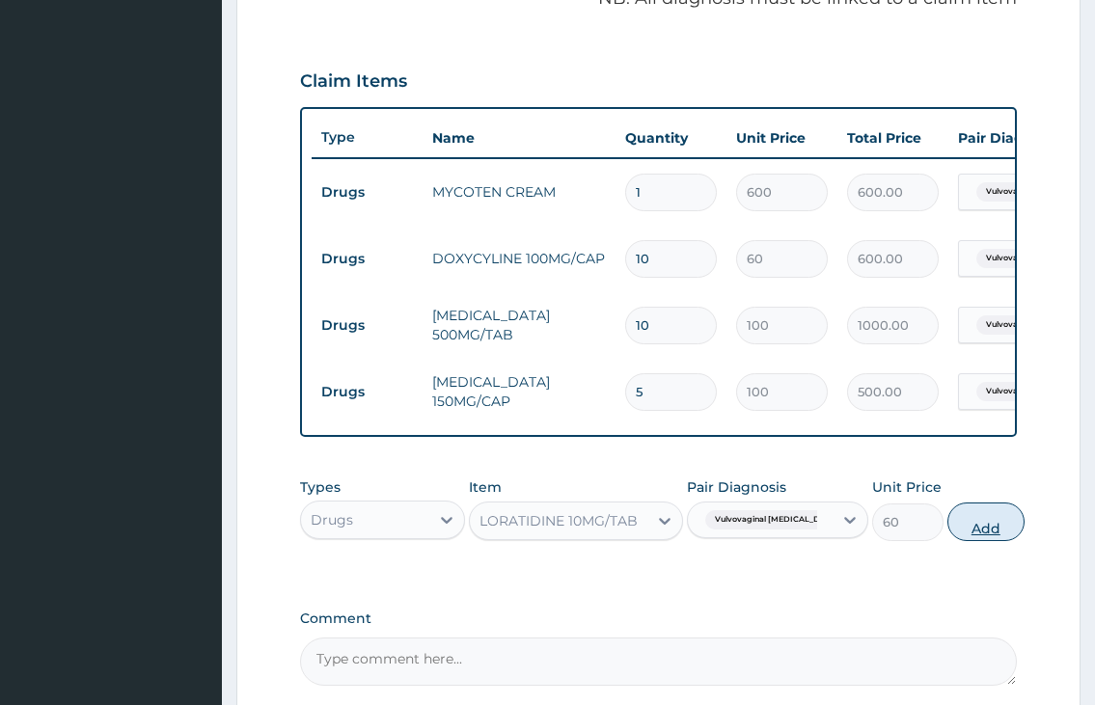
click at [967, 535] on button "Add" at bounding box center [985, 522] width 77 height 39
type input "0"
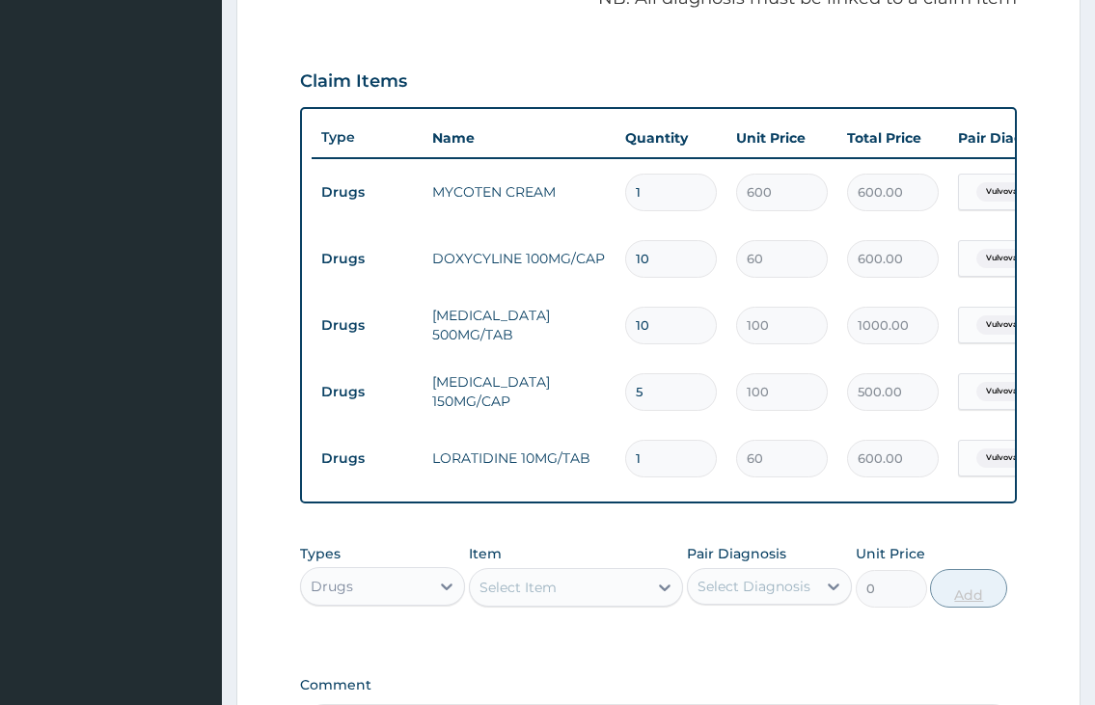
type input "10"
type input "600.00"
type input "10"
click at [423, 600] on div "Drugs" at bounding box center [365, 586] width 128 height 31
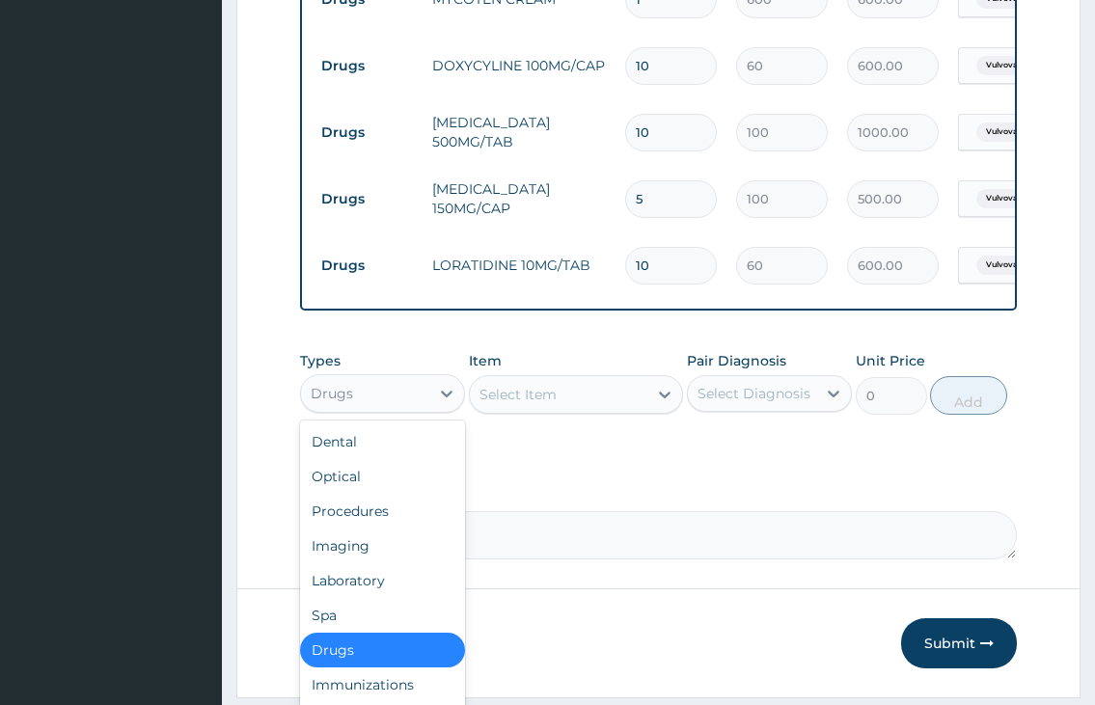
scroll to position [877, 0]
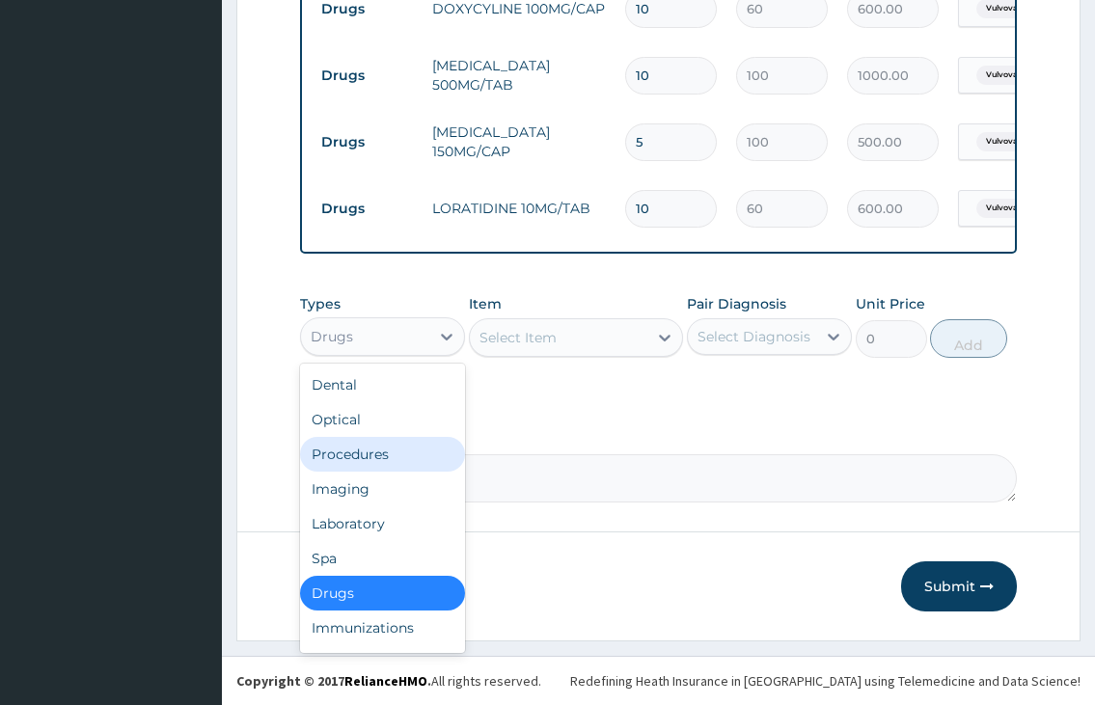
click at [370, 466] on div "Procedures" at bounding box center [382, 454] width 165 height 35
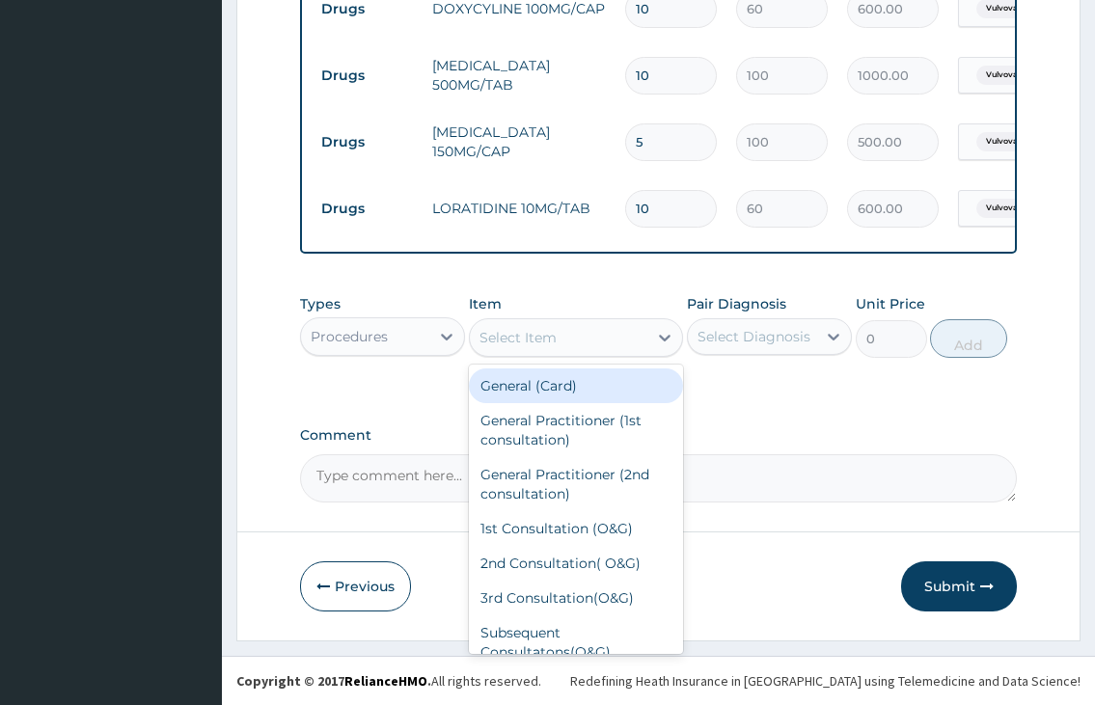
click at [568, 350] on div "Select Item" at bounding box center [559, 337] width 178 height 31
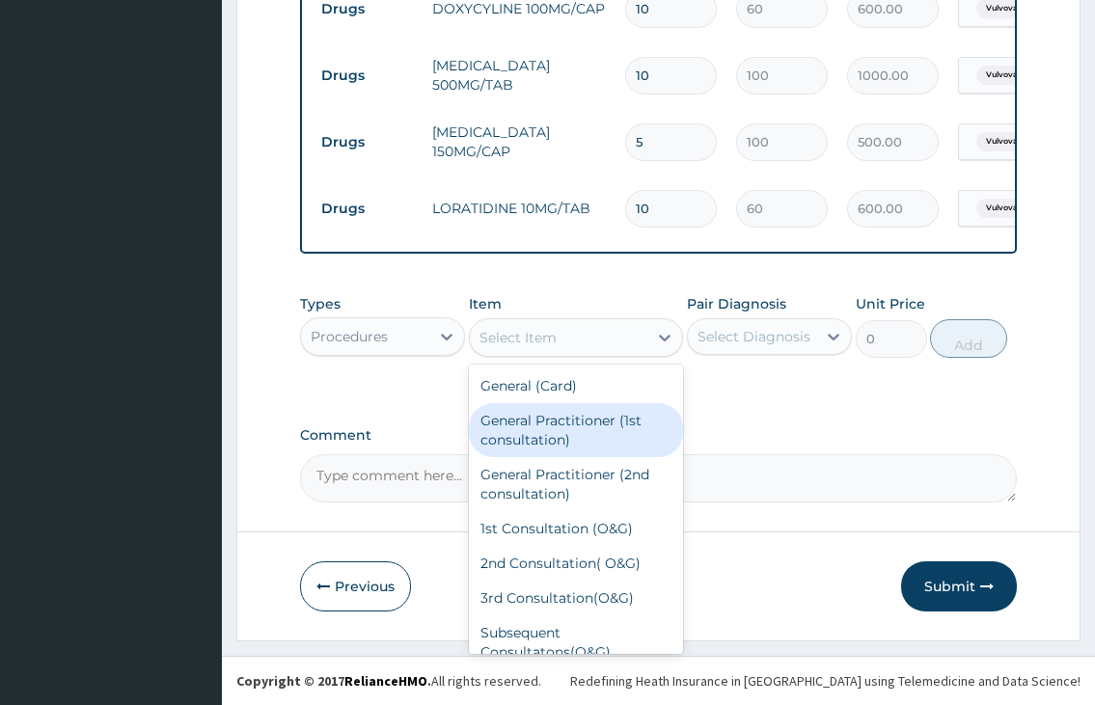
click at [556, 433] on div "General Practitioner (1st consultation)" at bounding box center [576, 430] width 215 height 54
type input "2000"
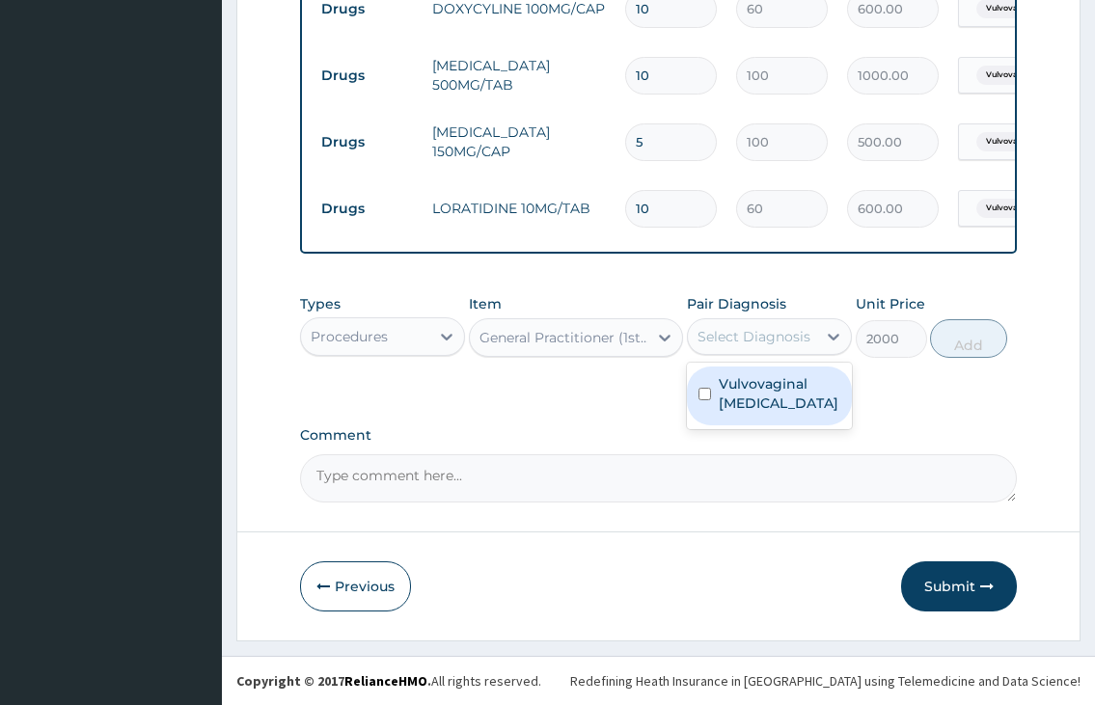
click at [733, 345] on div "Select Diagnosis" at bounding box center [754, 336] width 113 height 19
click at [734, 383] on label "Vulvovaginal [MEDICAL_DATA]" at bounding box center [780, 393] width 122 height 39
checkbox input "true"
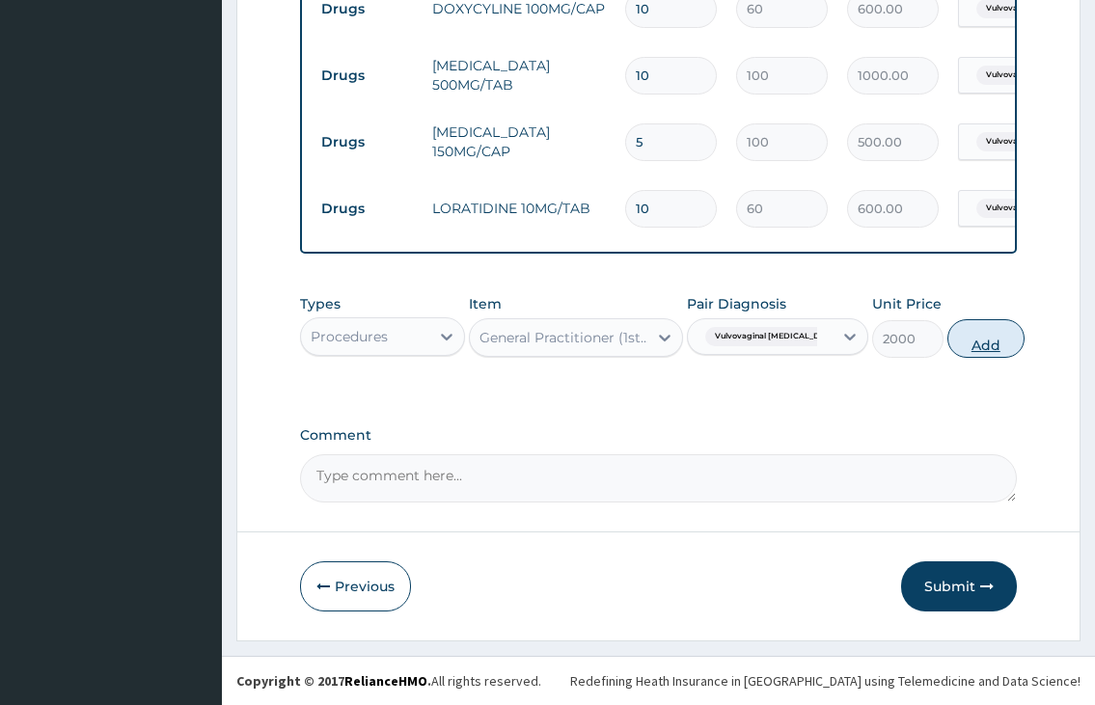
click at [971, 353] on button "Add" at bounding box center [985, 338] width 77 height 39
type input "0"
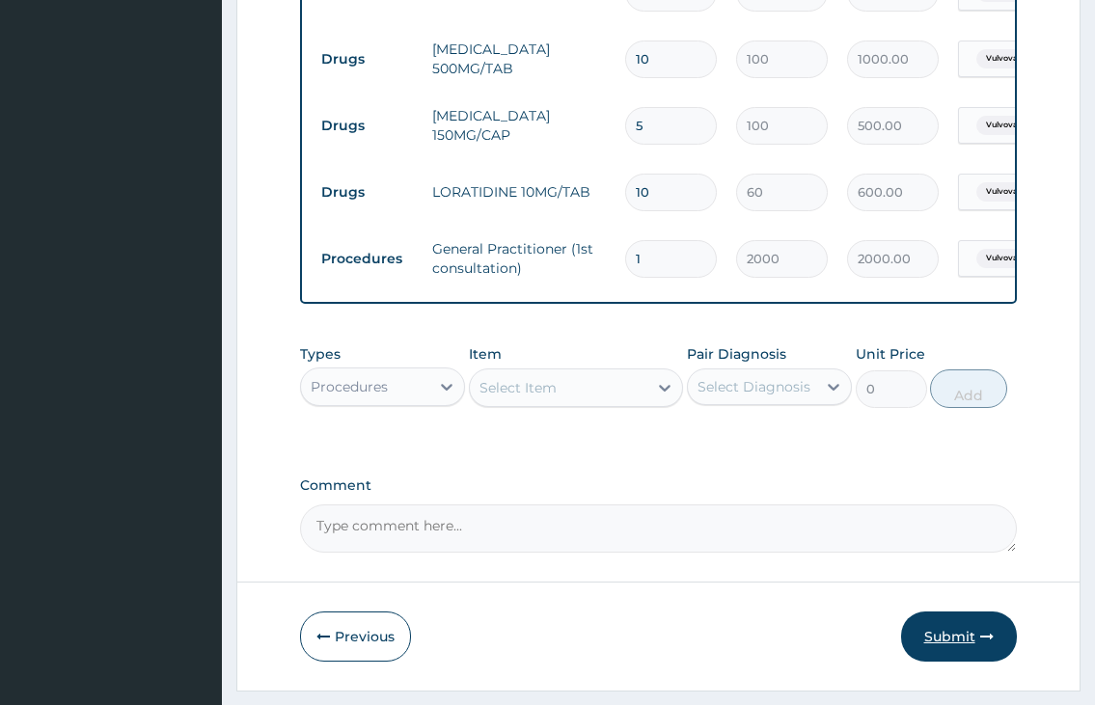
click at [972, 649] on button "Submit" at bounding box center [959, 637] width 116 height 50
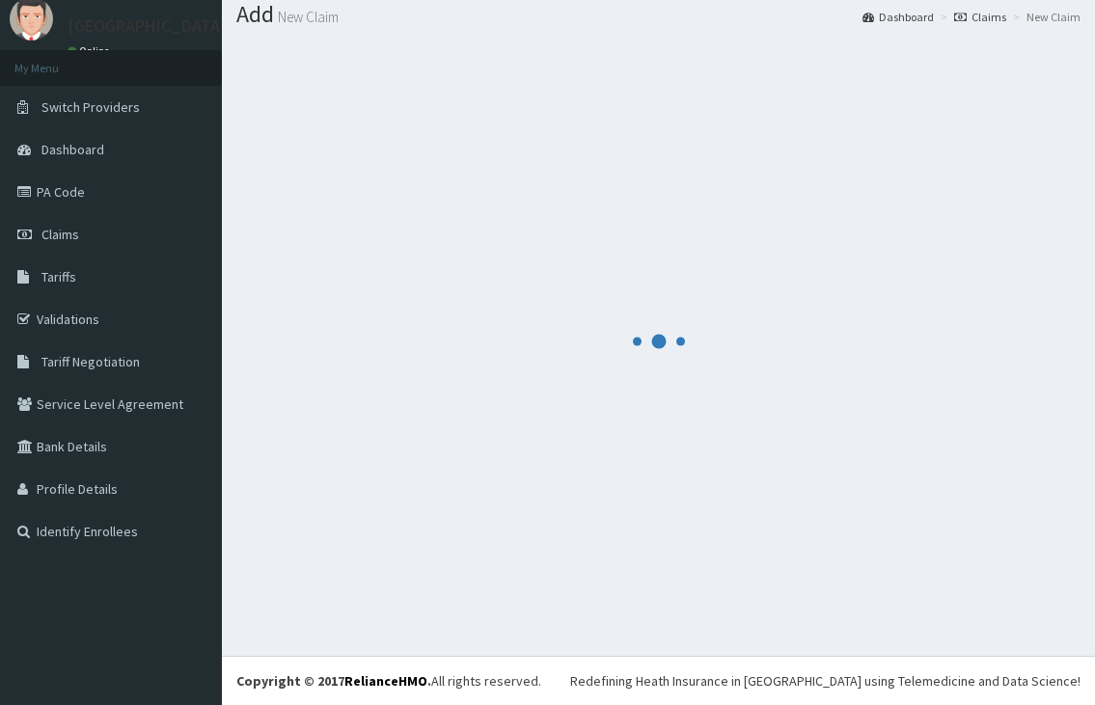
scroll to position [61, 0]
